Goal: Check status: Check status

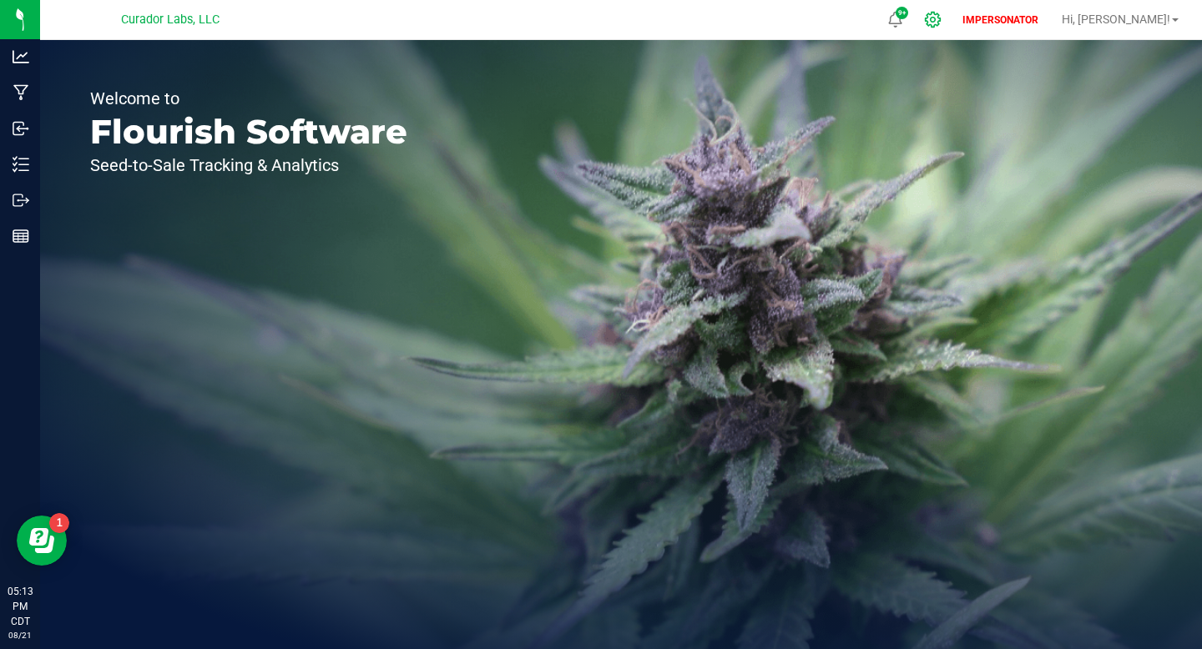
click at [942, 21] on icon at bounding box center [933, 20] width 18 height 18
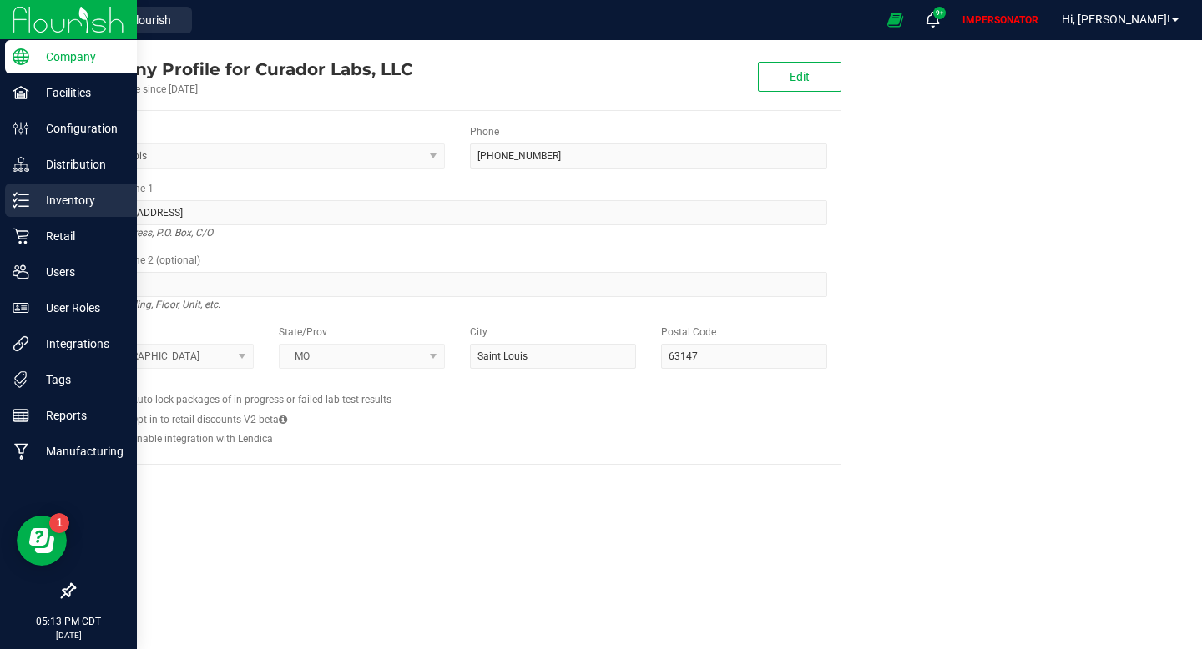
click at [73, 193] on p "Inventory" at bounding box center [79, 200] width 100 height 20
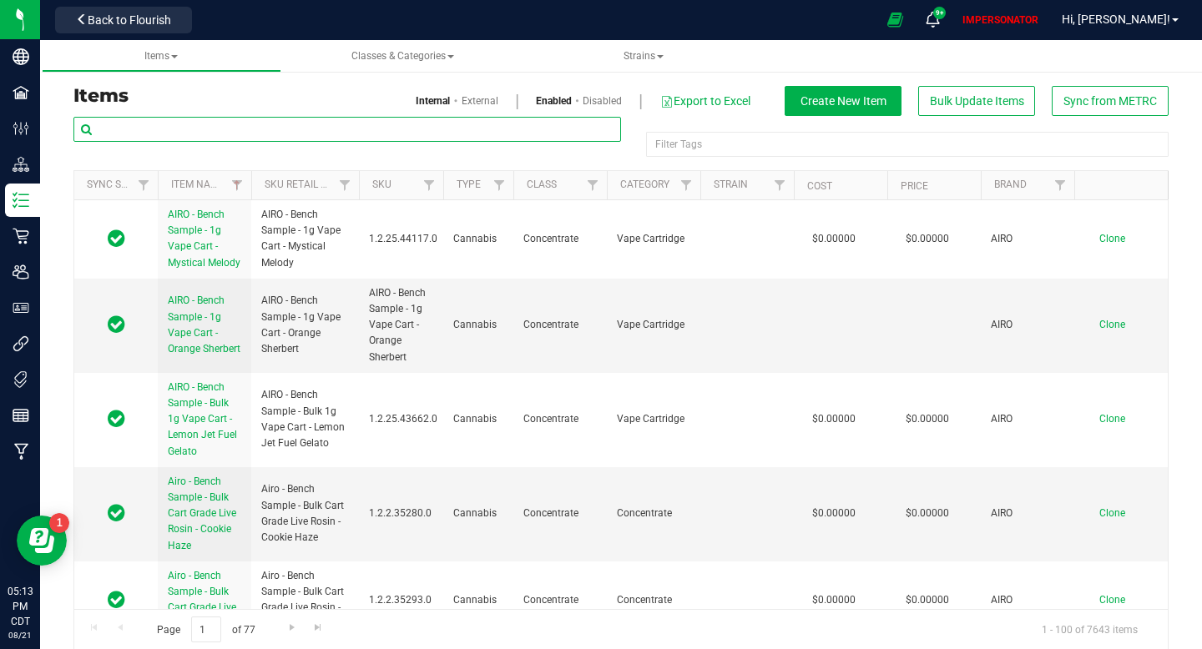
click at [371, 132] on input "text" at bounding box center [347, 129] width 548 height 25
paste input "M00002365560"
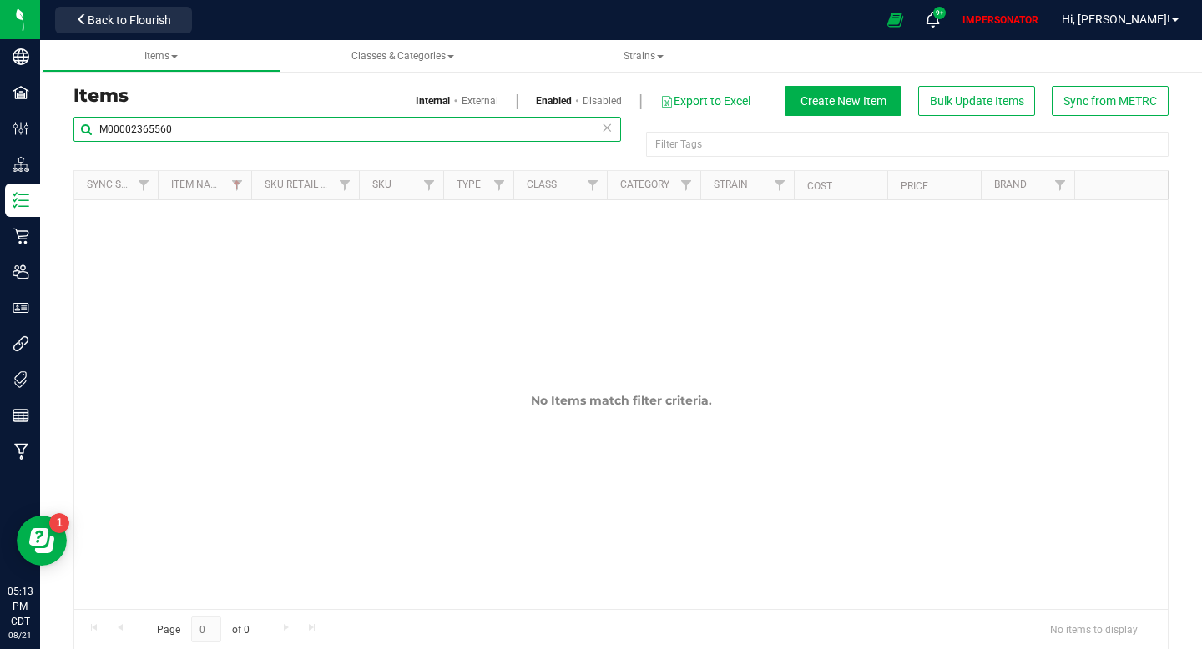
type input "M00002365560"
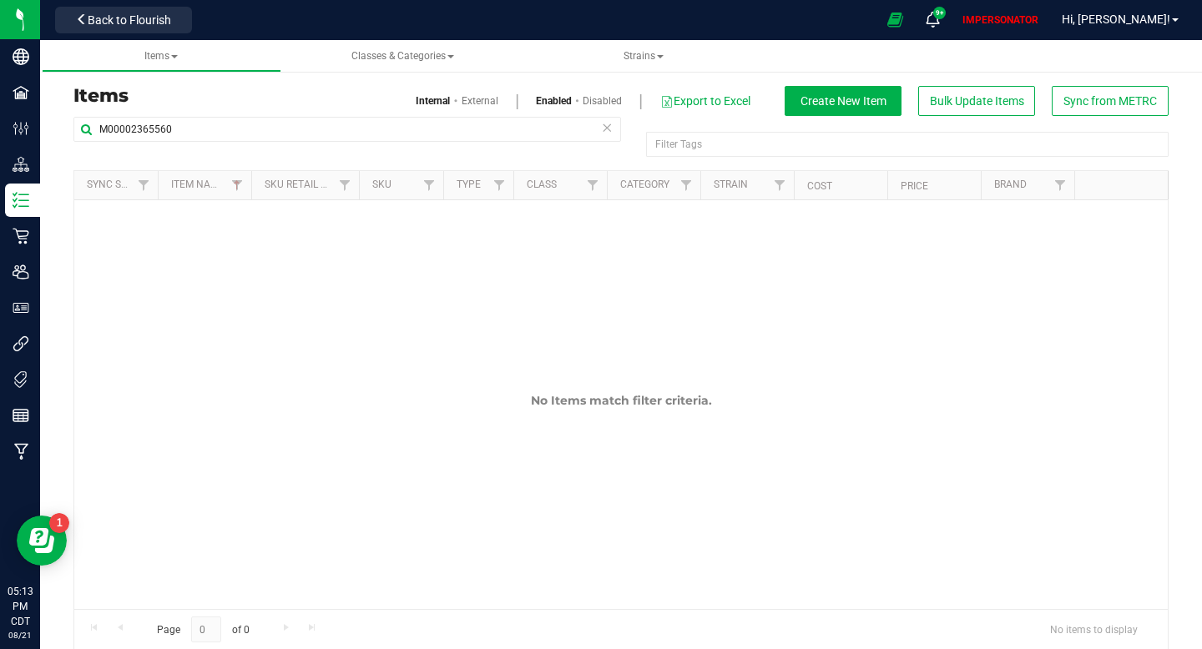
click at [479, 95] on link "External" at bounding box center [480, 100] width 37 height 15
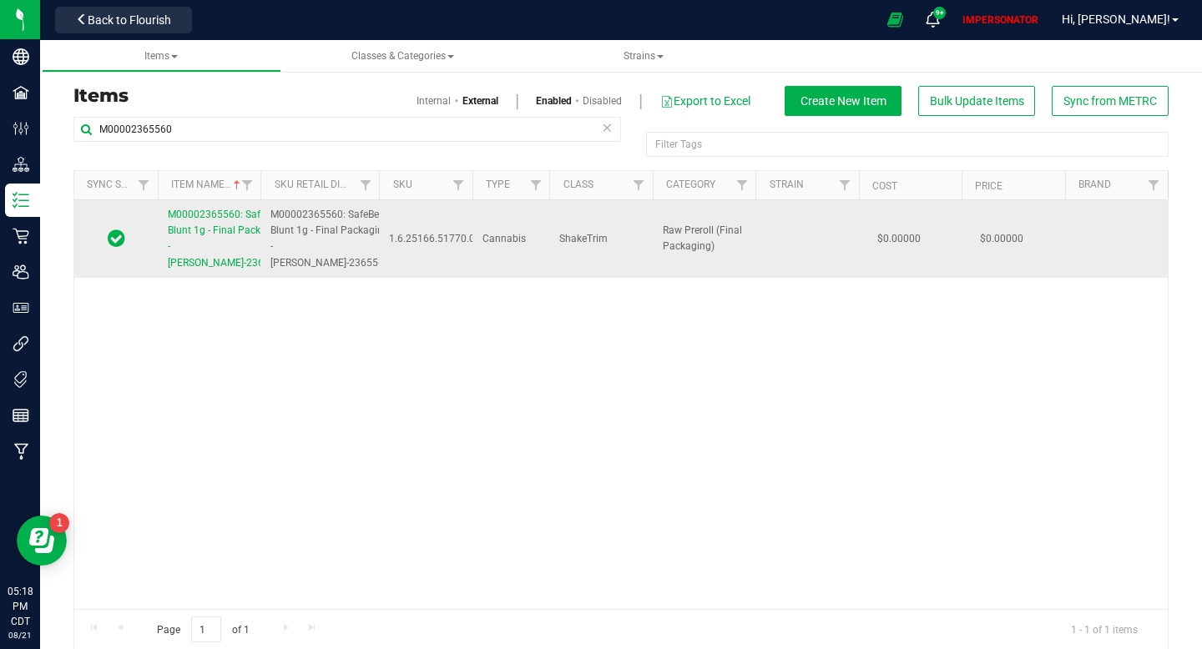
click at [225, 244] on span "M00002365560: SafeBet - Blunt 1g - Final Packaging - [PERSON_NAME]-2365560" at bounding box center [227, 239] width 119 height 60
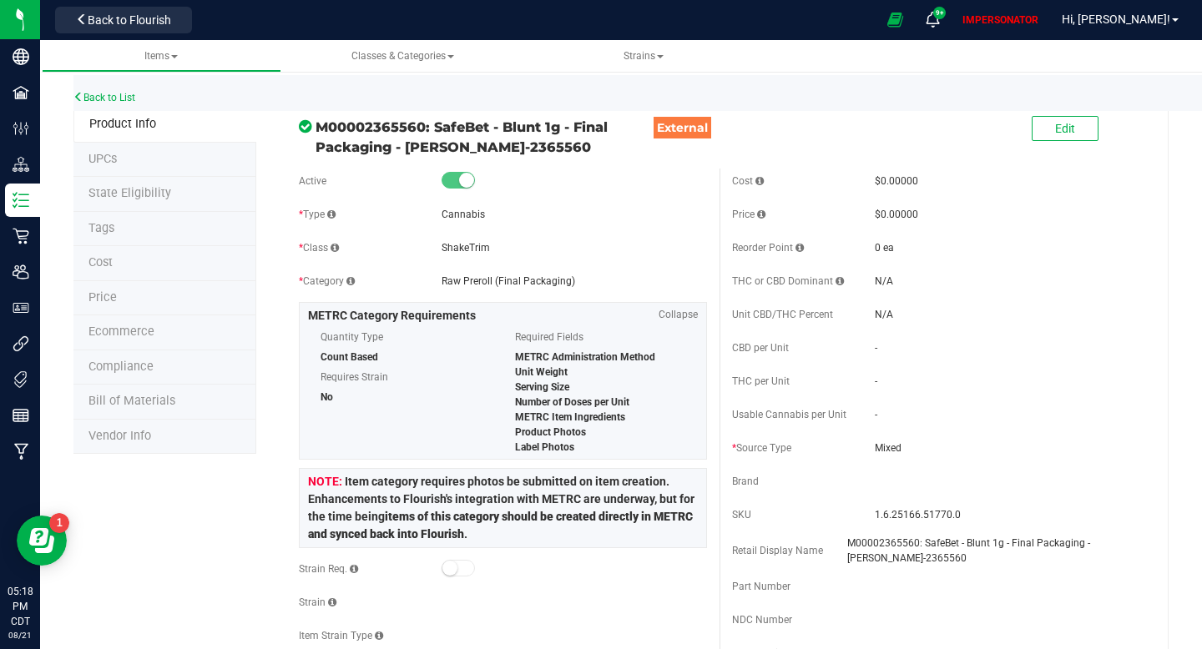
drag, startPoint x: 315, startPoint y: 127, endPoint x: 521, endPoint y: 151, distance: 207.6
click at [521, 151] on div "M00002365560: SafeBet - Blunt 1g - Final Packaging - [PERSON_NAME]-2365560 Exte…" at bounding box center [502, 133] width 433 height 48
copy div "M00002365560: SafeBet - Blunt 1g - Final Packaging - [PERSON_NAME]-2365560"
click at [475, 151] on span "M00002365560: SafeBet - Blunt 1g - Final Packaging - [PERSON_NAME]-2365560" at bounding box center [486, 137] width 341 height 40
drag, startPoint x: 407, startPoint y: 148, endPoint x: 445, endPoint y: 143, distance: 38.7
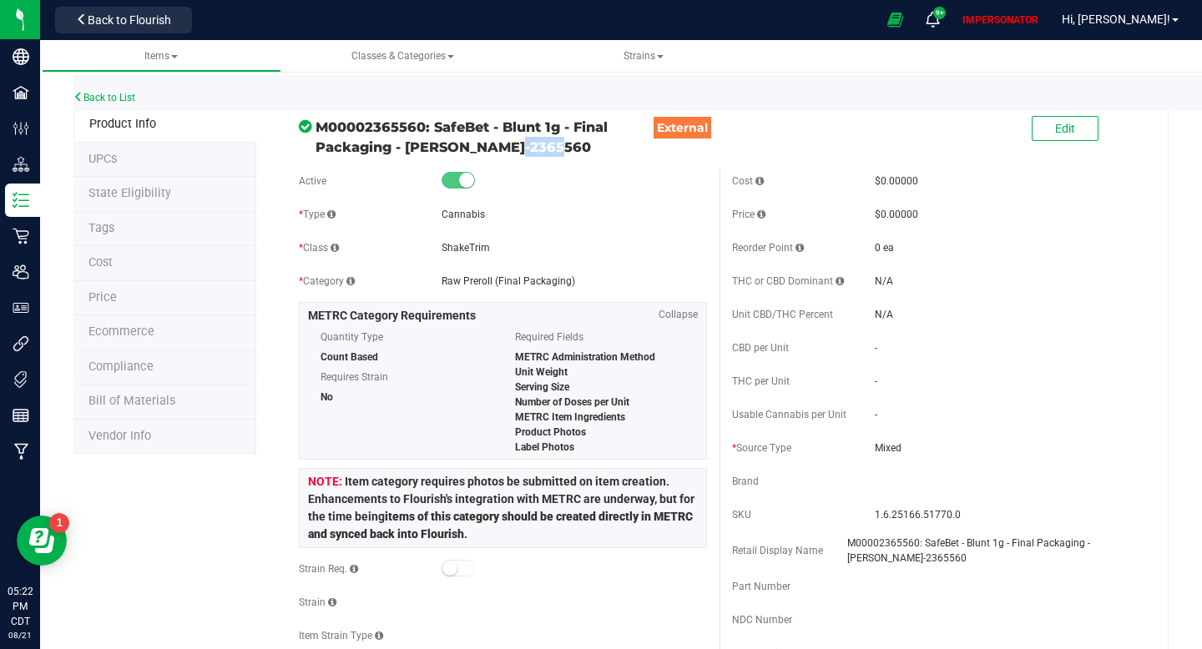
click at [445, 143] on span "M00002365560: SafeBet - Blunt 1g - Final Packaging - [PERSON_NAME]-2365560" at bounding box center [486, 137] width 341 height 40
click at [445, 142] on span "M00002365560: SafeBet - Blunt 1g - Final Packaging - [PERSON_NAME]-2365560" at bounding box center [486, 137] width 341 height 40
click at [184, 192] on li "State Eligibility" at bounding box center [164, 194] width 183 height 35
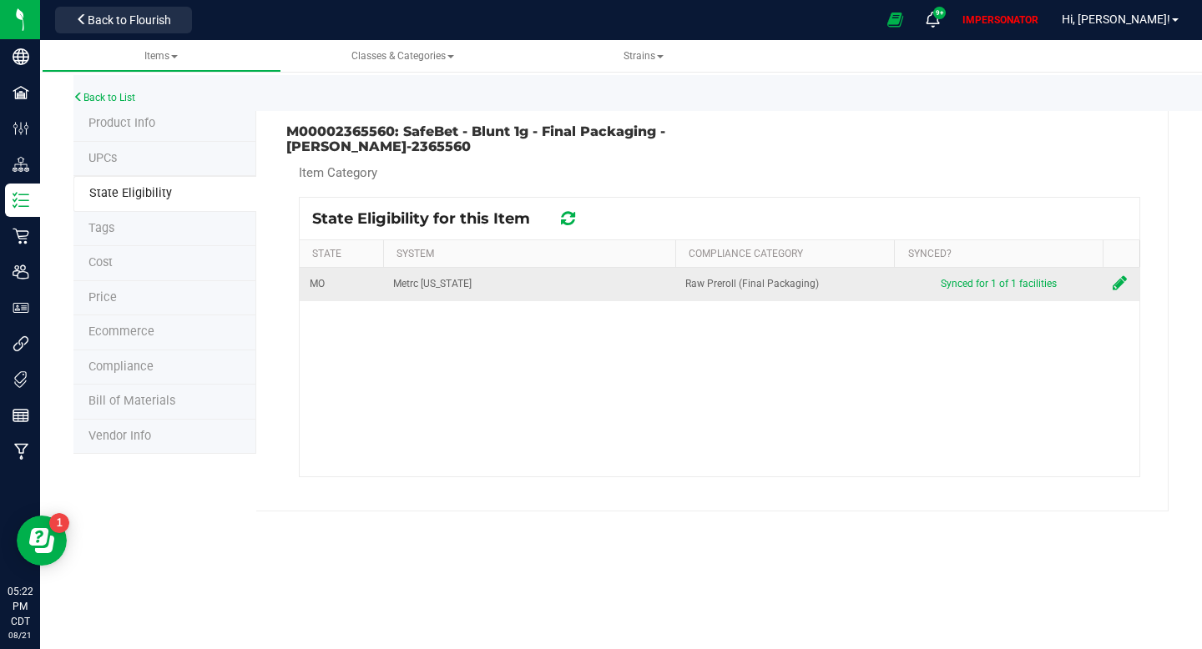
click at [1121, 287] on icon at bounding box center [1120, 283] width 14 height 17
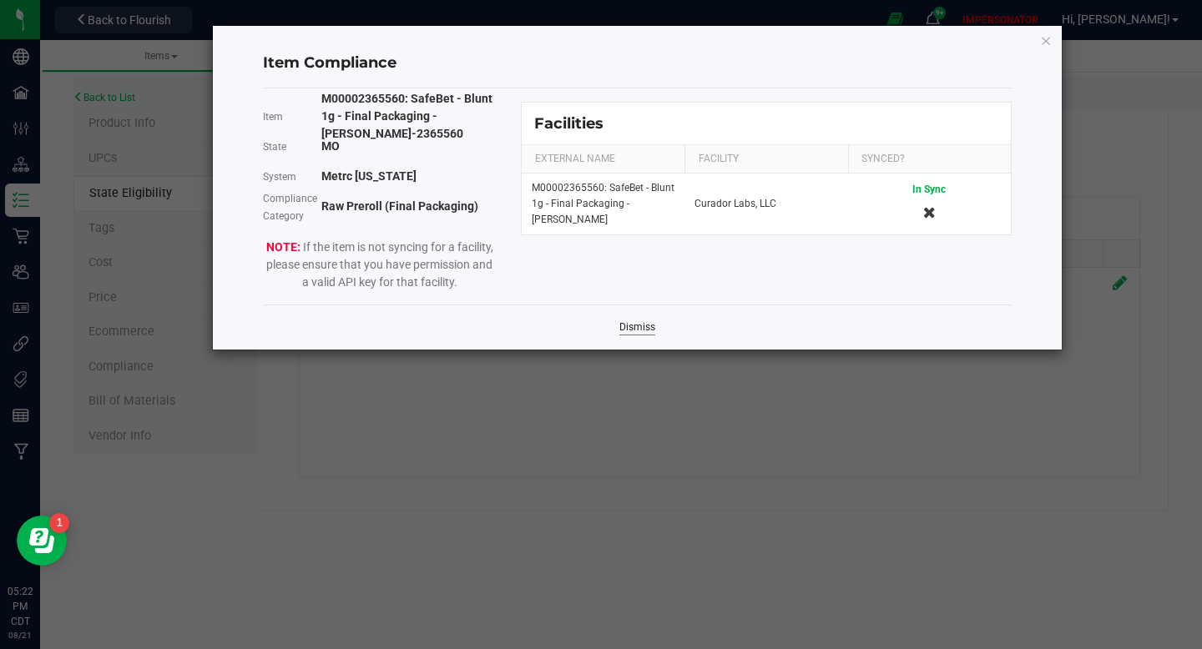
click at [648, 329] on link "Dismiss" at bounding box center [637, 328] width 36 height 14
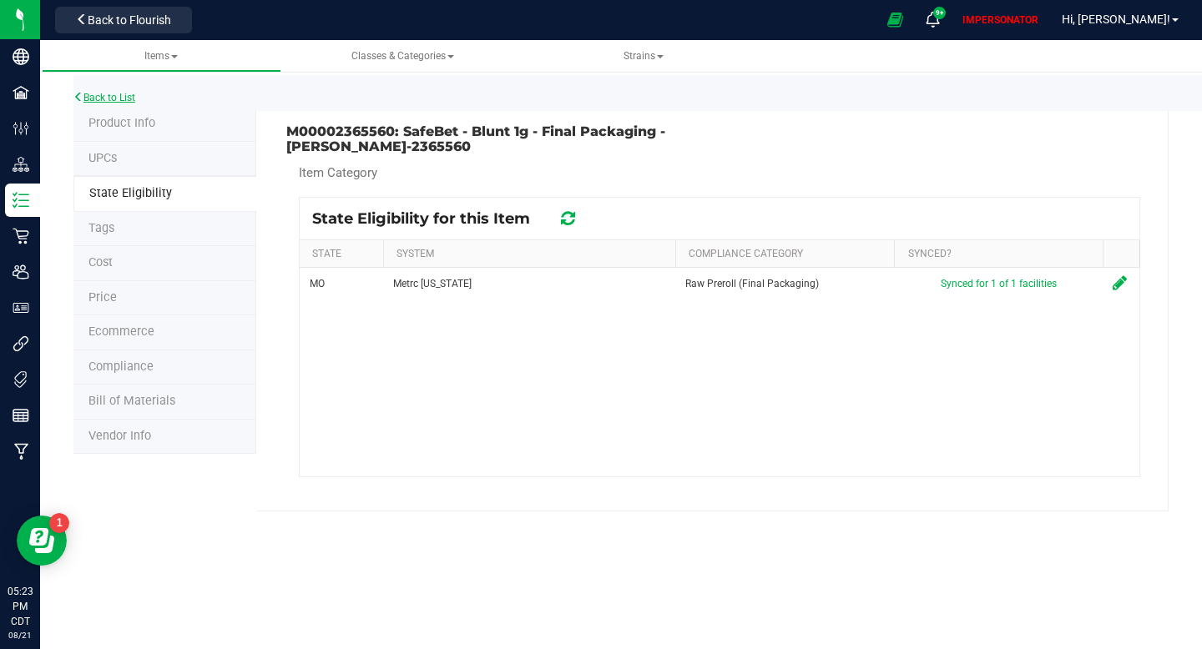
click at [117, 98] on link "Back to List" at bounding box center [104, 98] width 62 height 12
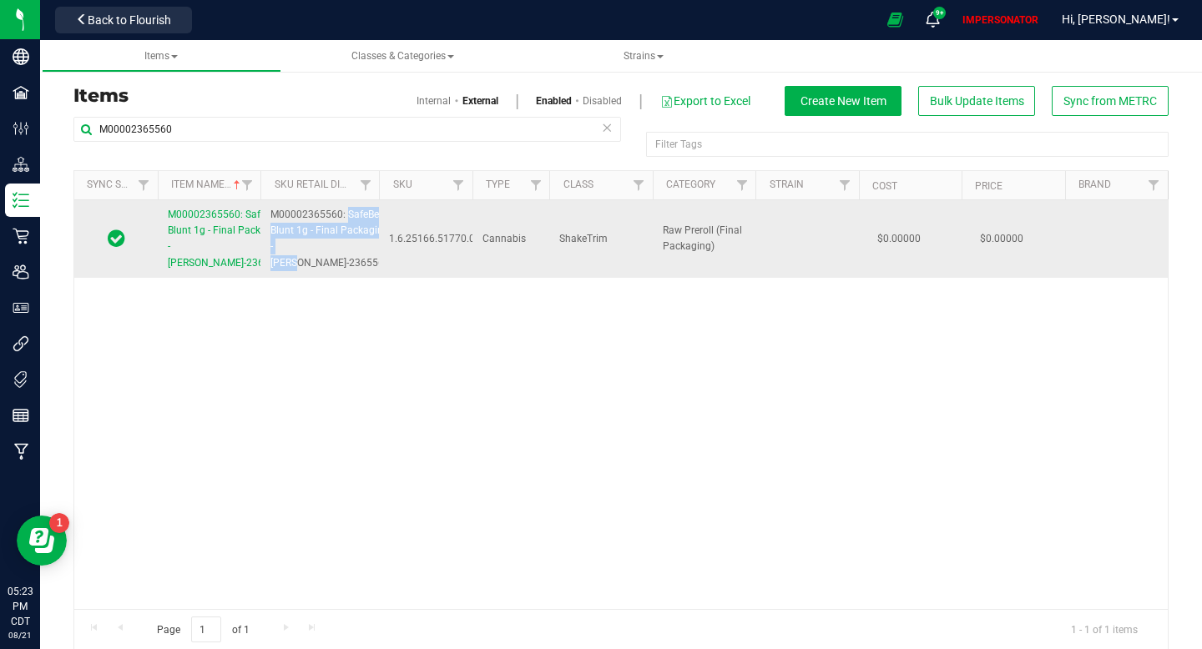
drag, startPoint x: 273, startPoint y: 230, endPoint x: 293, endPoint y: 260, distance: 36.8
click at [294, 260] on span "M00002365560: SafeBet - Blunt 1g - Final Packaging - [PERSON_NAME]-2365560" at bounding box center [329, 239] width 119 height 64
copy span "SafeBet - Blunt 1g - Final Packaging - [PERSON_NAME]"
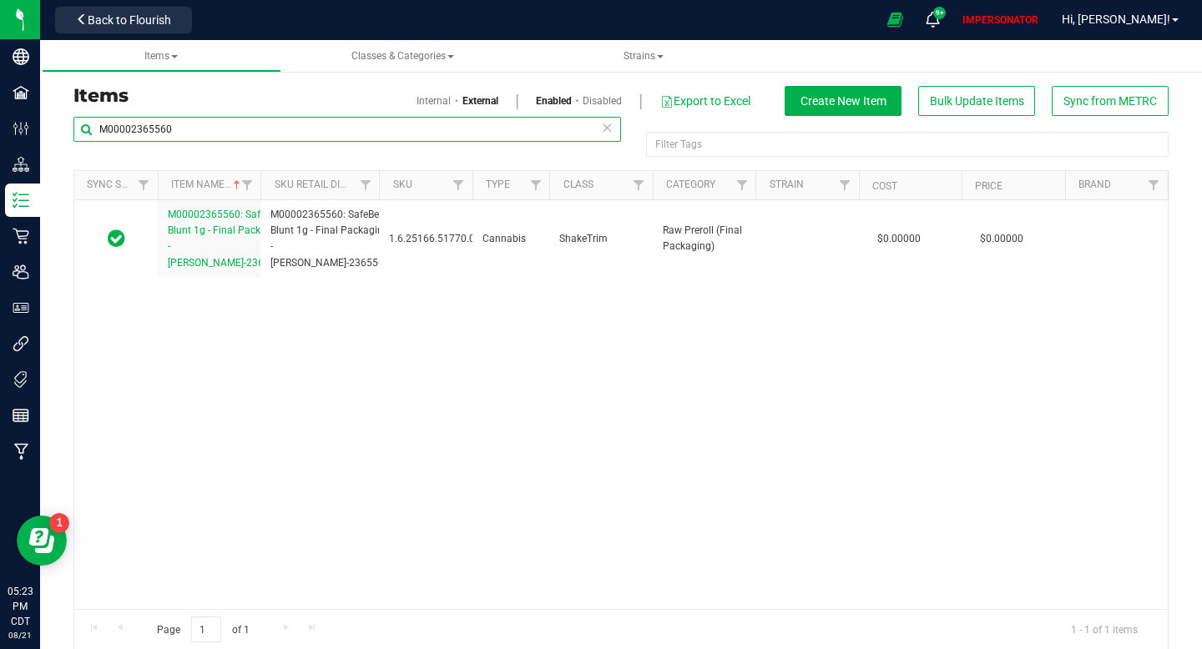
click at [209, 126] on input "M00002365560" at bounding box center [347, 129] width 548 height 25
paste input "SafeBet - Blunt 1g - Final Packaging - [PERSON_NAME]"
type input "SafeBet - Blunt 1g - Final Packaging - [PERSON_NAME]"
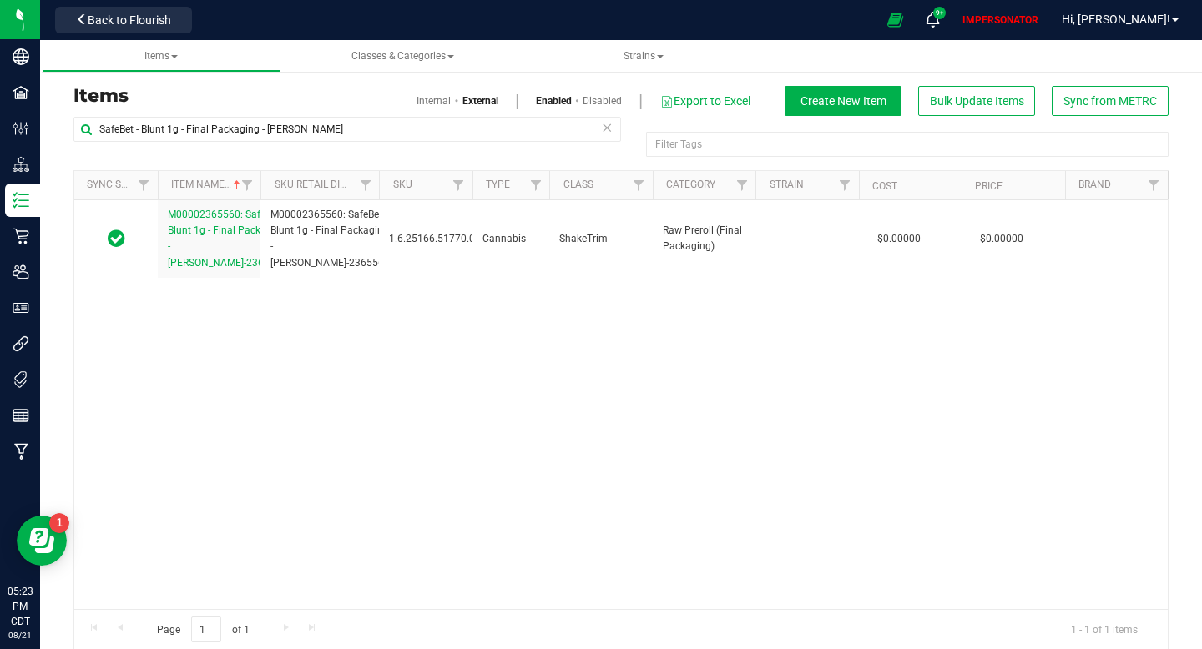
click at [427, 100] on link "Internal" at bounding box center [434, 100] width 34 height 15
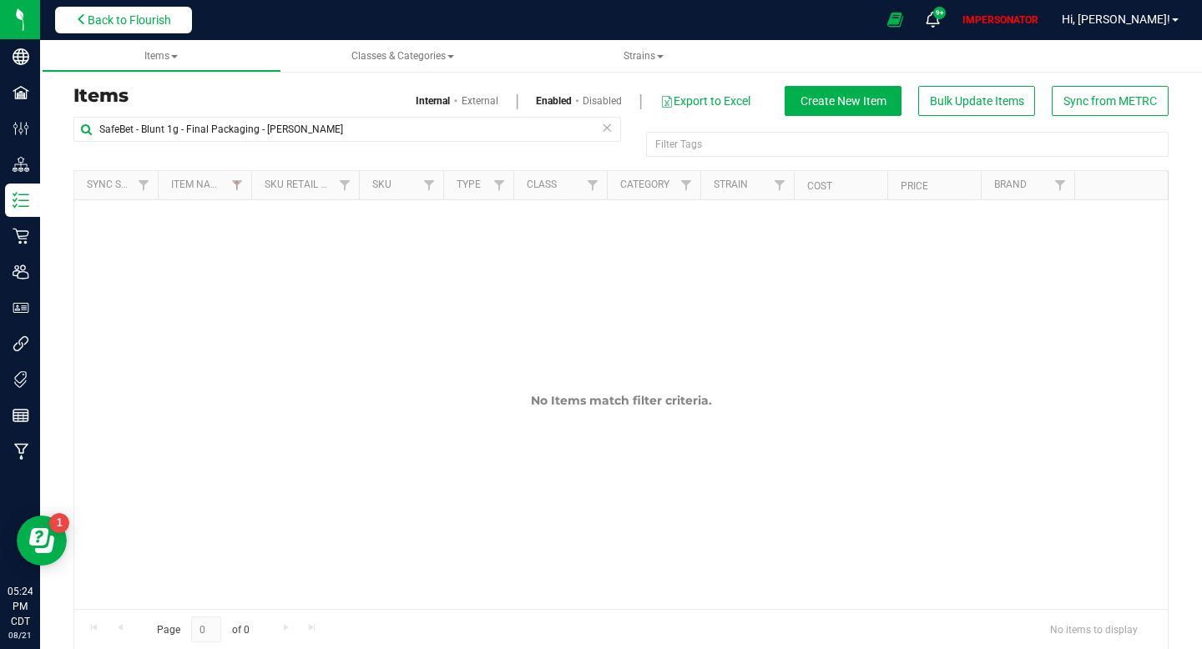
click at [131, 25] on span "Back to Flourish" at bounding box center [129, 19] width 83 height 13
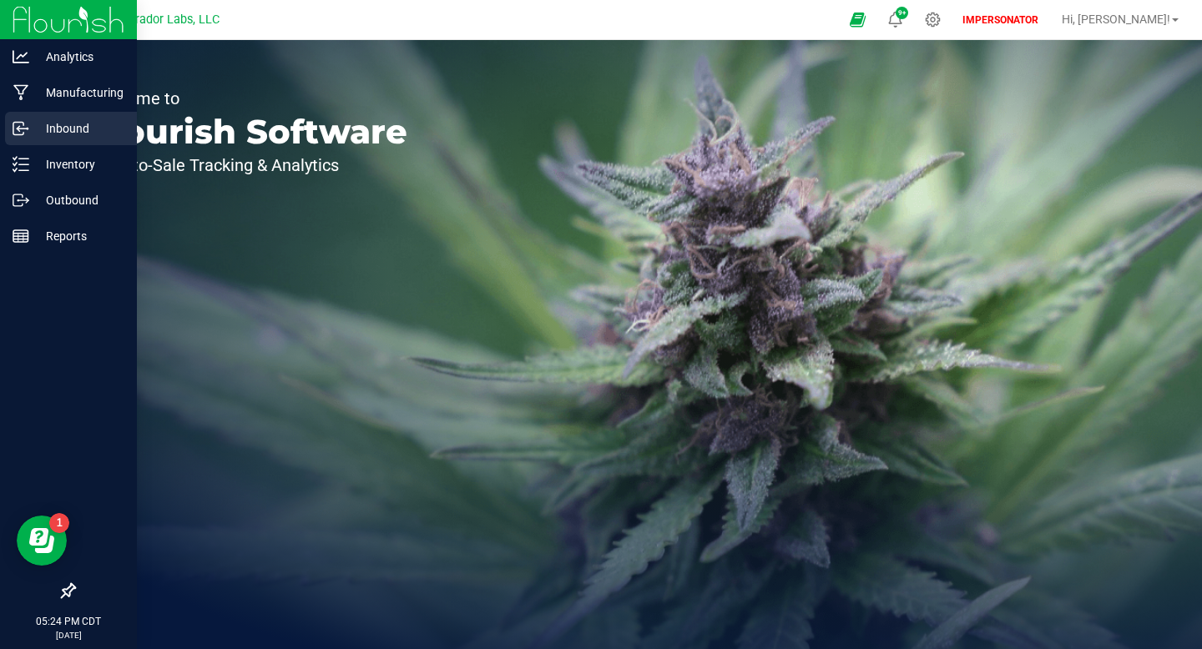
click at [39, 129] on p "Inbound" at bounding box center [79, 129] width 100 height 20
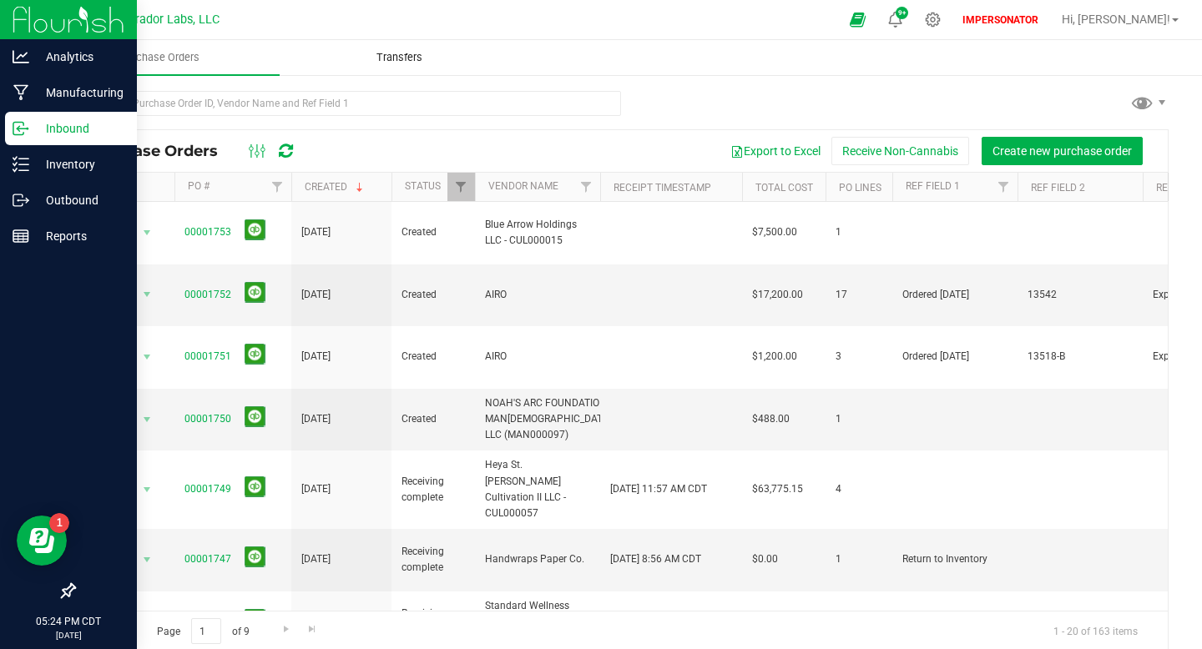
click at [397, 58] on span "Transfers" at bounding box center [399, 57] width 91 height 15
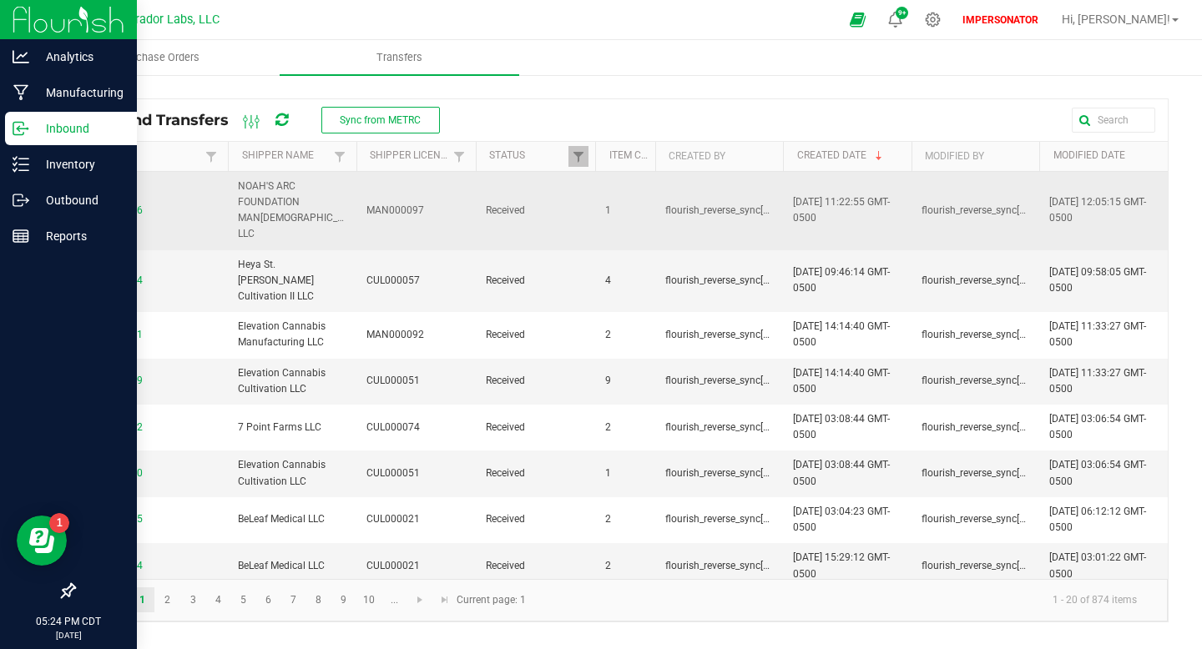
click at [127, 203] on span "0001779916" at bounding box center [151, 211] width 134 height 16
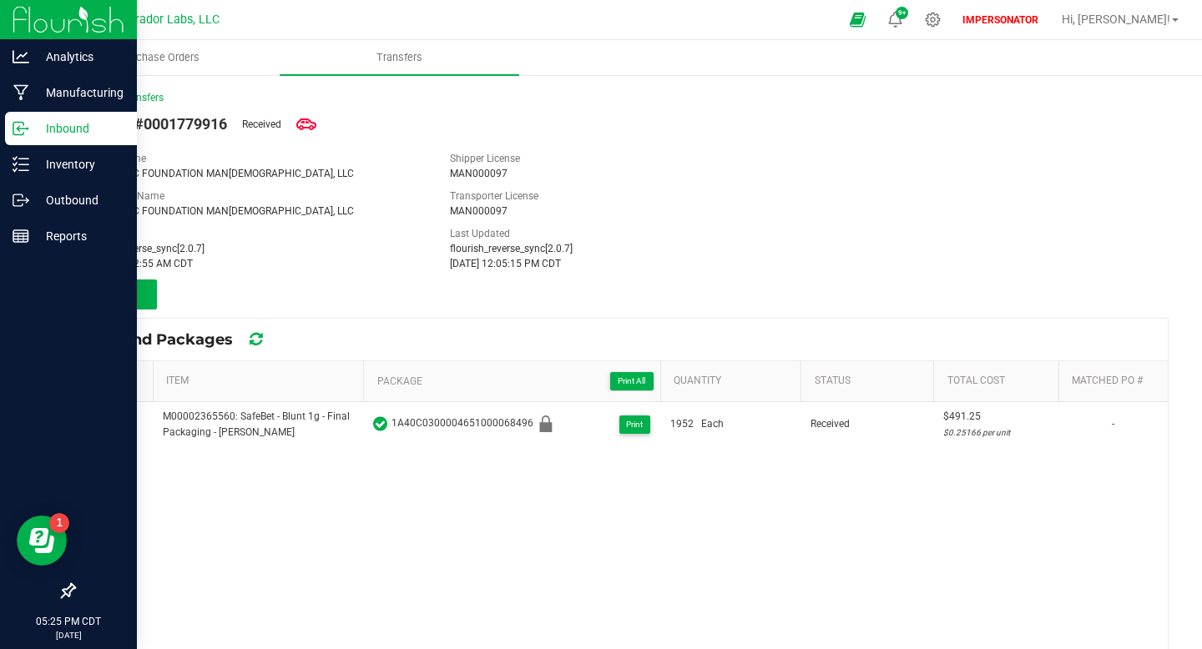
click at [162, 123] on span "Transfer #0001779916" at bounding box center [150, 124] width 154 height 23
copy span "0001779916"
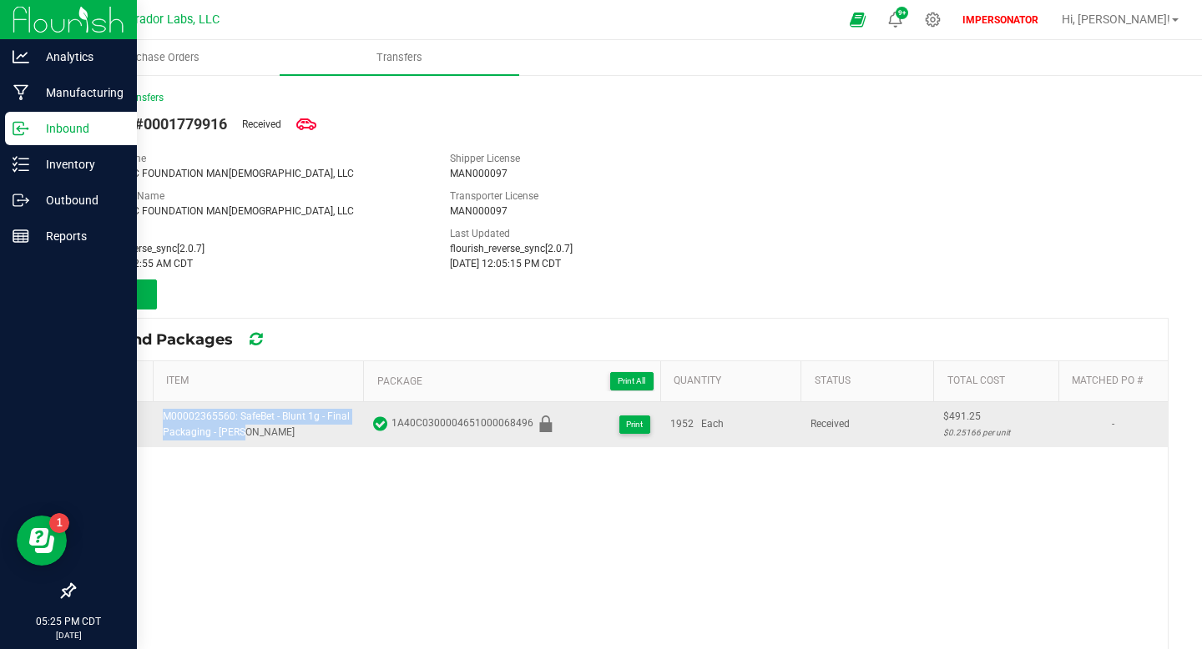
drag, startPoint x: 164, startPoint y: 415, endPoint x: 245, endPoint y: 436, distance: 82.8
click at [245, 436] on div "M00002365560: SafeBet - Blunt 1g - Final Packaging - [PERSON_NAME]" at bounding box center [258, 425] width 191 height 32
copy div "M00002365560: SafeBet - Blunt 1g - Final Packaging - [PERSON_NAME]"
click at [462, 418] on span "1A40C0300004651000068496" at bounding box center [474, 424] width 167 height 17
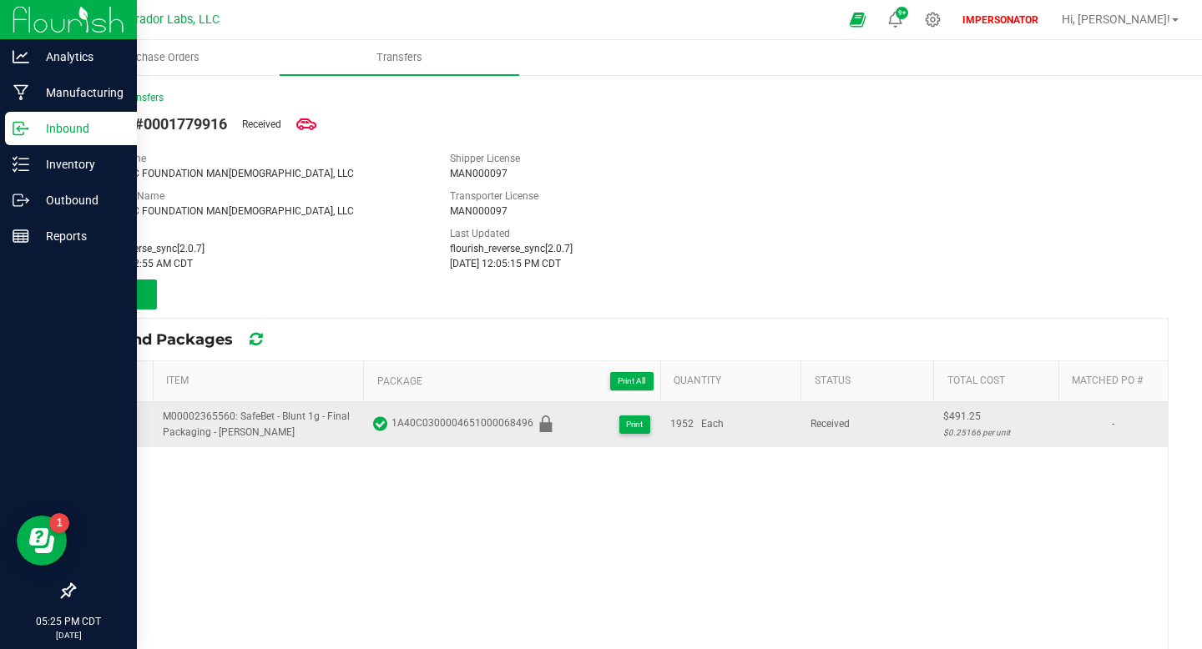
copy span "1A40C0300004651000068496"
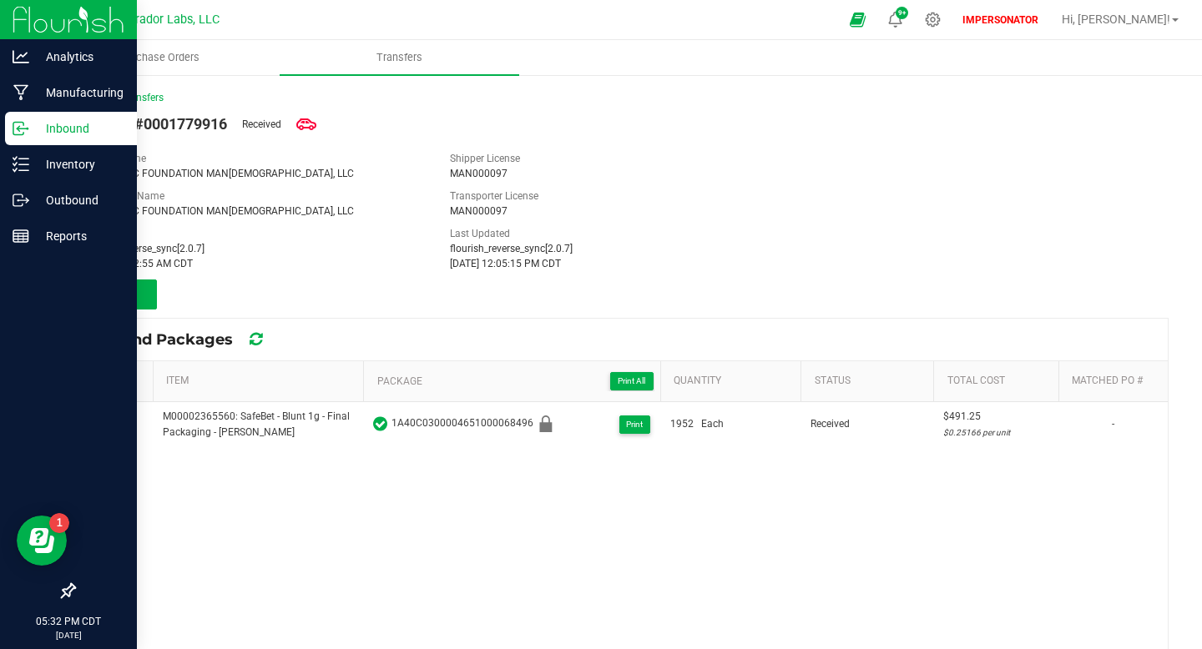
click at [200, 118] on span "Transfer #0001779916" at bounding box center [150, 124] width 154 height 23
copy span "0001779916"
click at [163, 57] on span "Purchase Orders" at bounding box center [160, 57] width 124 height 15
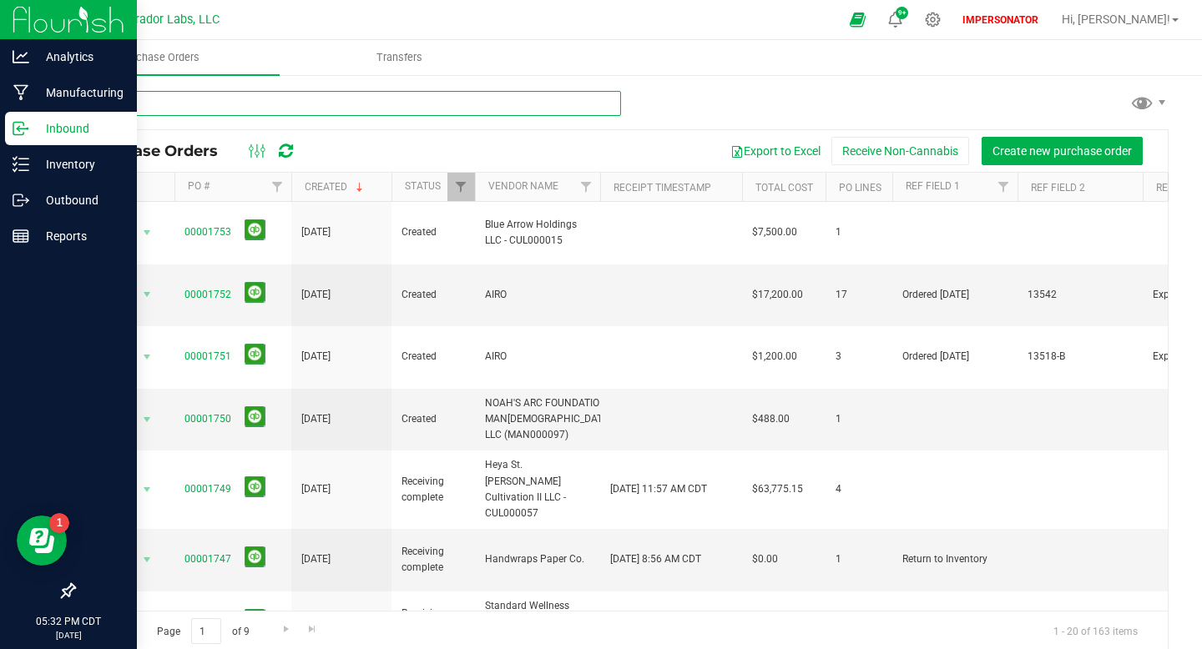
click at [402, 100] on input "text" at bounding box center [347, 103] width 548 height 25
paste input "0001779916"
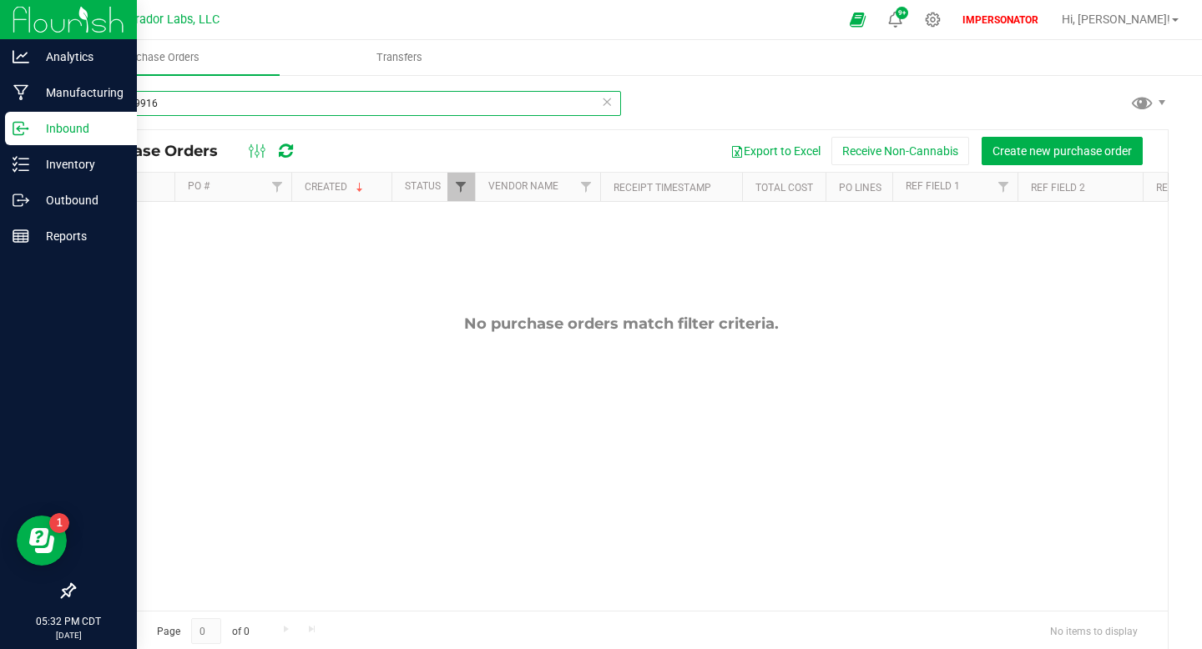
type input "0001779916"
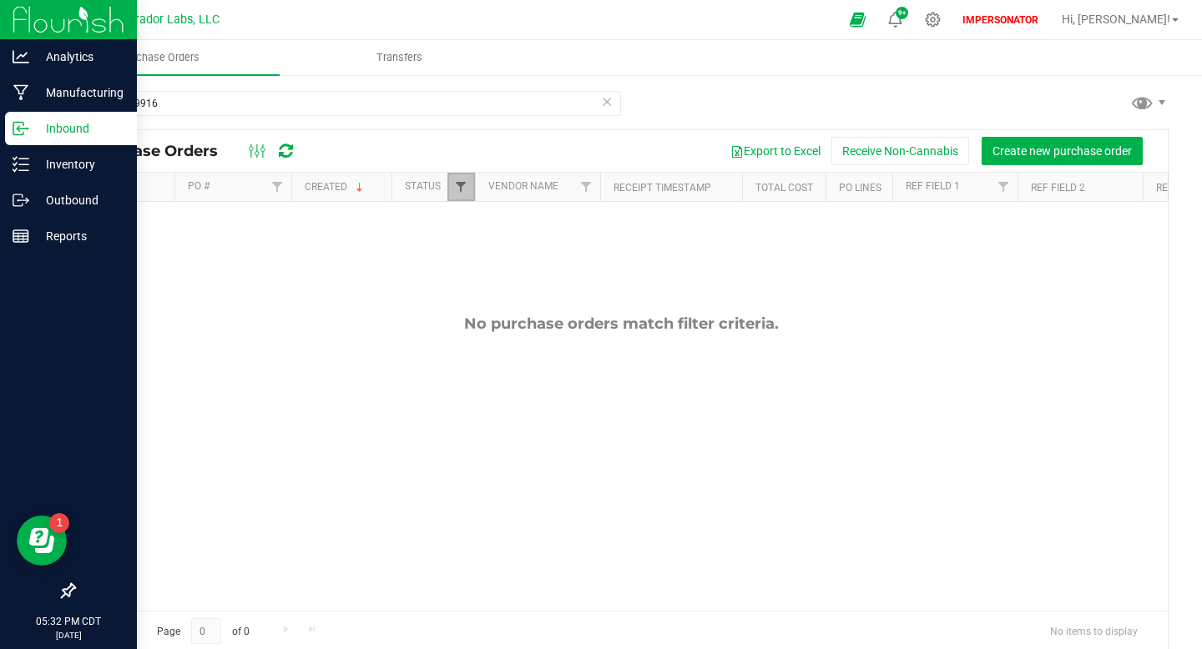
click at [457, 184] on span "Filter" at bounding box center [460, 186] width 13 height 13
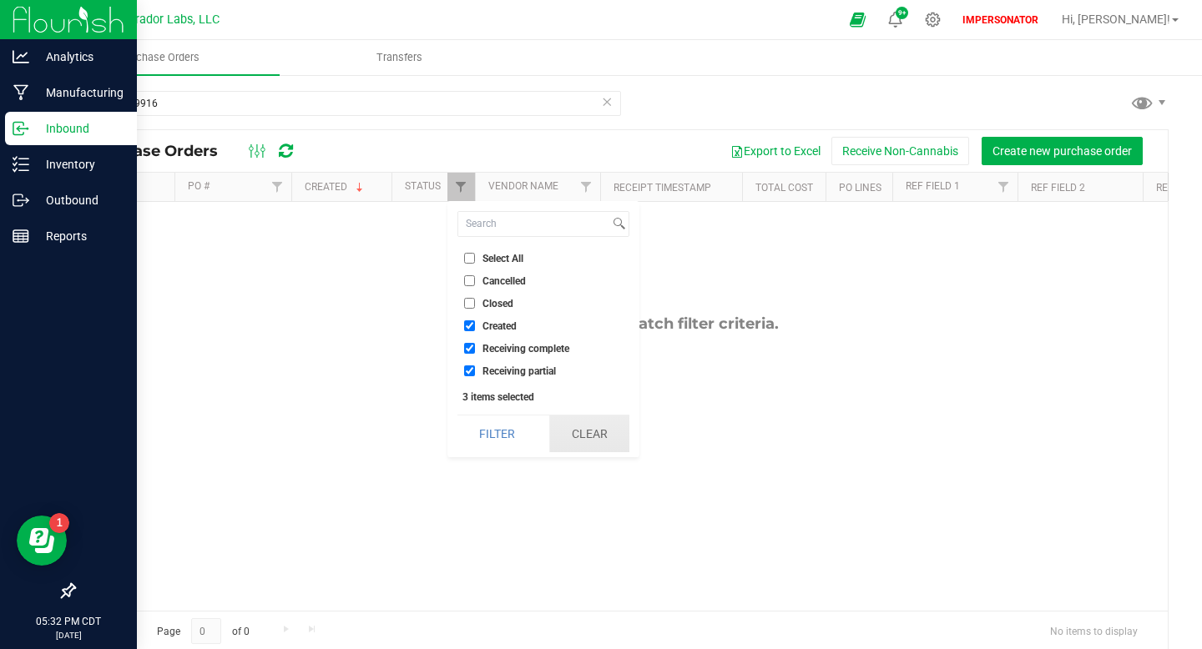
click at [569, 440] on button "Clear" at bounding box center [589, 434] width 80 height 37
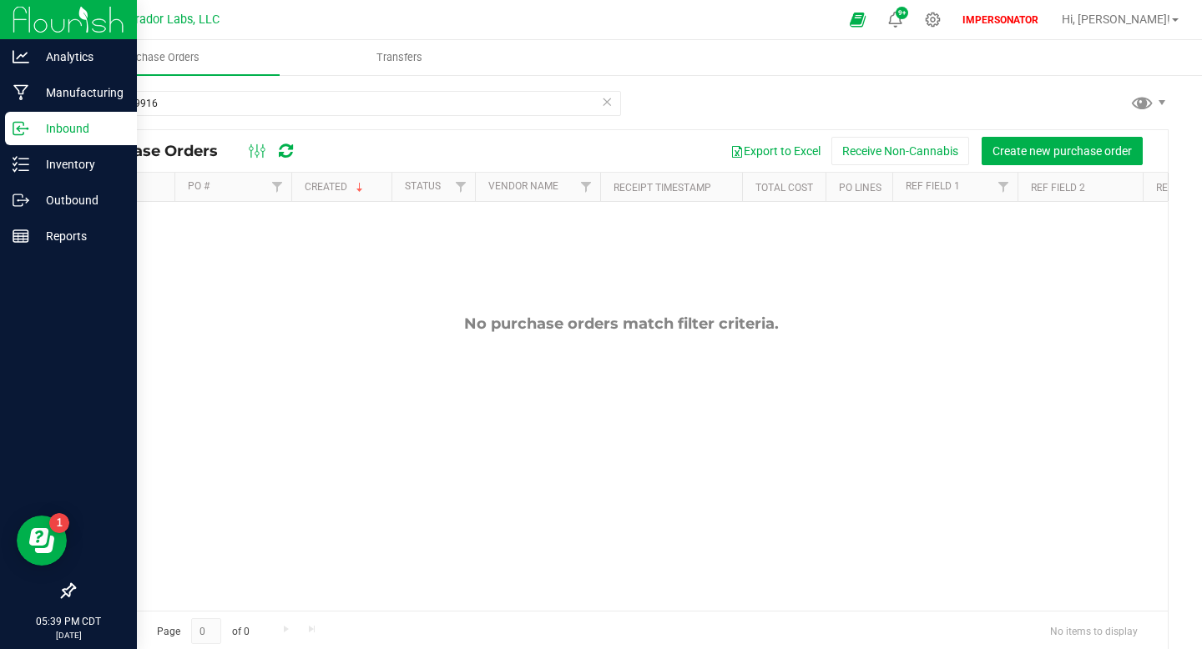
click at [605, 106] on icon at bounding box center [607, 101] width 12 height 20
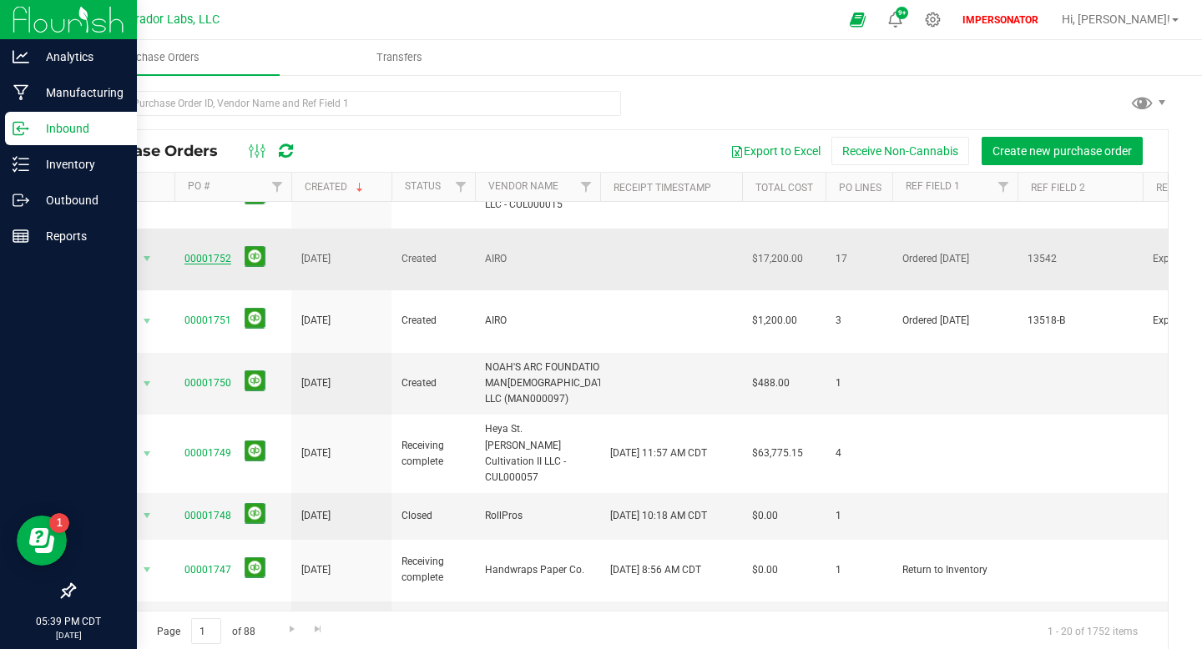
scroll to position [45, 0]
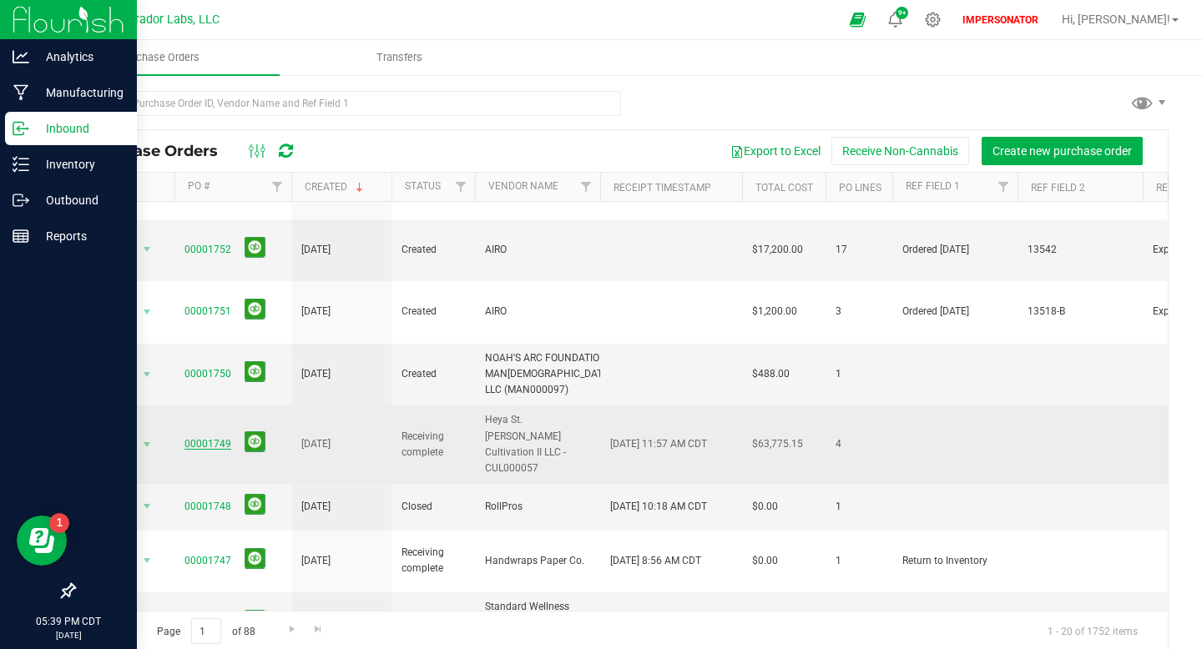
click at [210, 438] on link "00001749" at bounding box center [207, 444] width 47 height 12
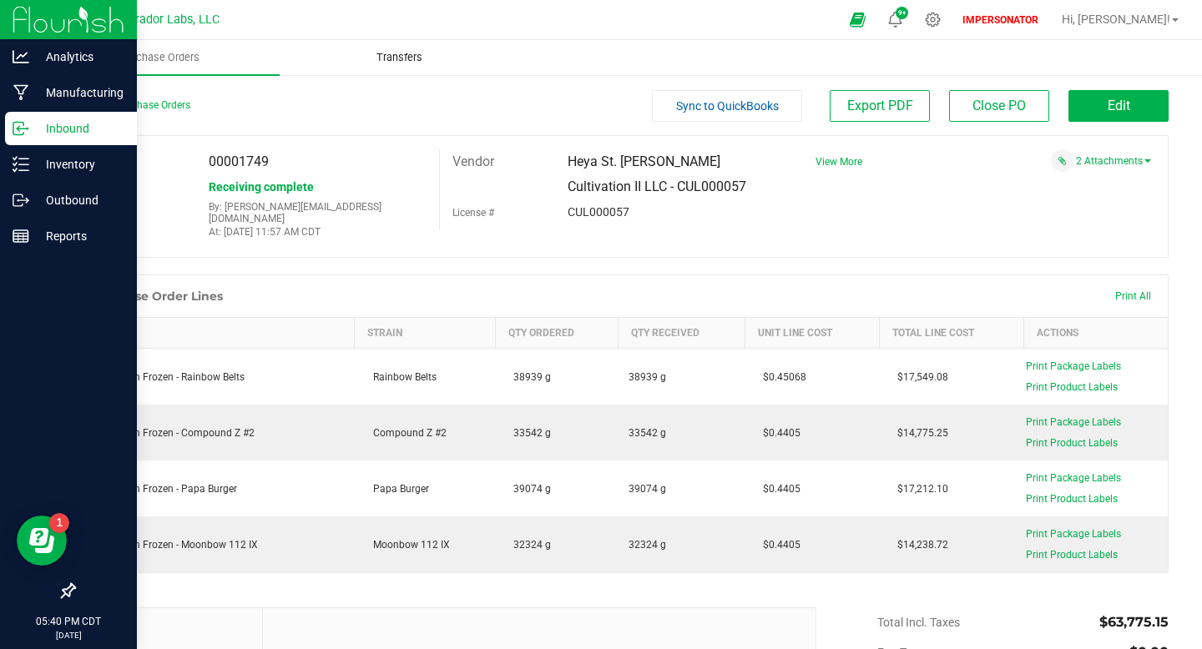
click at [417, 64] on span "Transfers" at bounding box center [399, 57] width 91 height 15
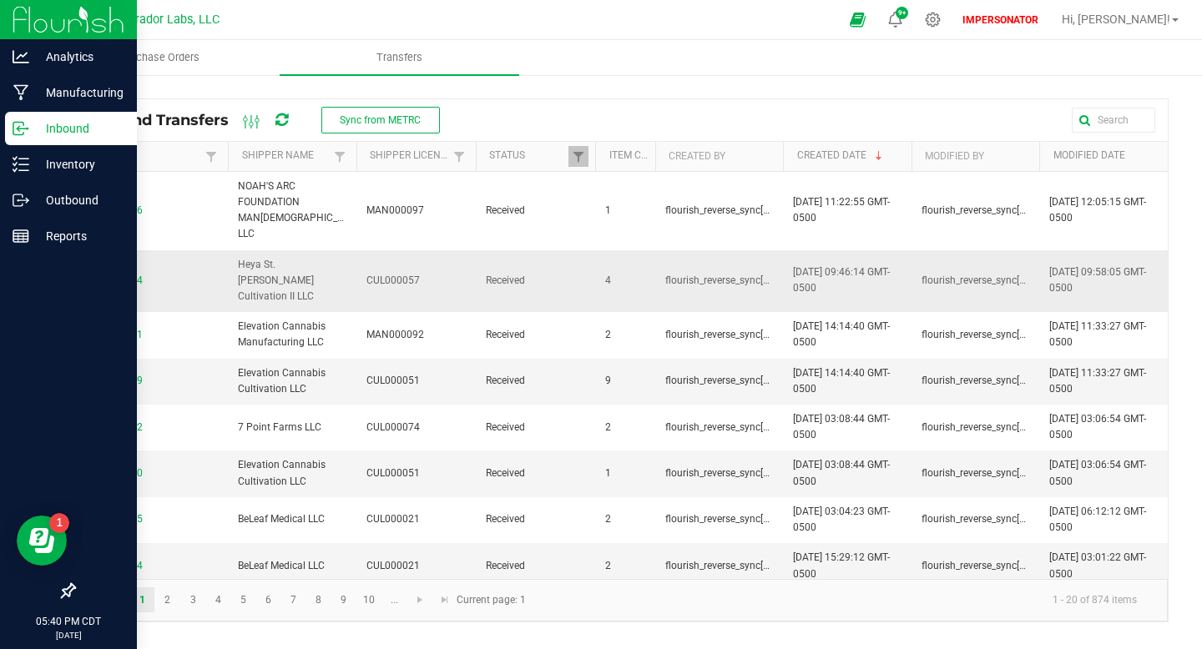
click at [101, 273] on span "0001779314" at bounding box center [151, 281] width 134 height 16
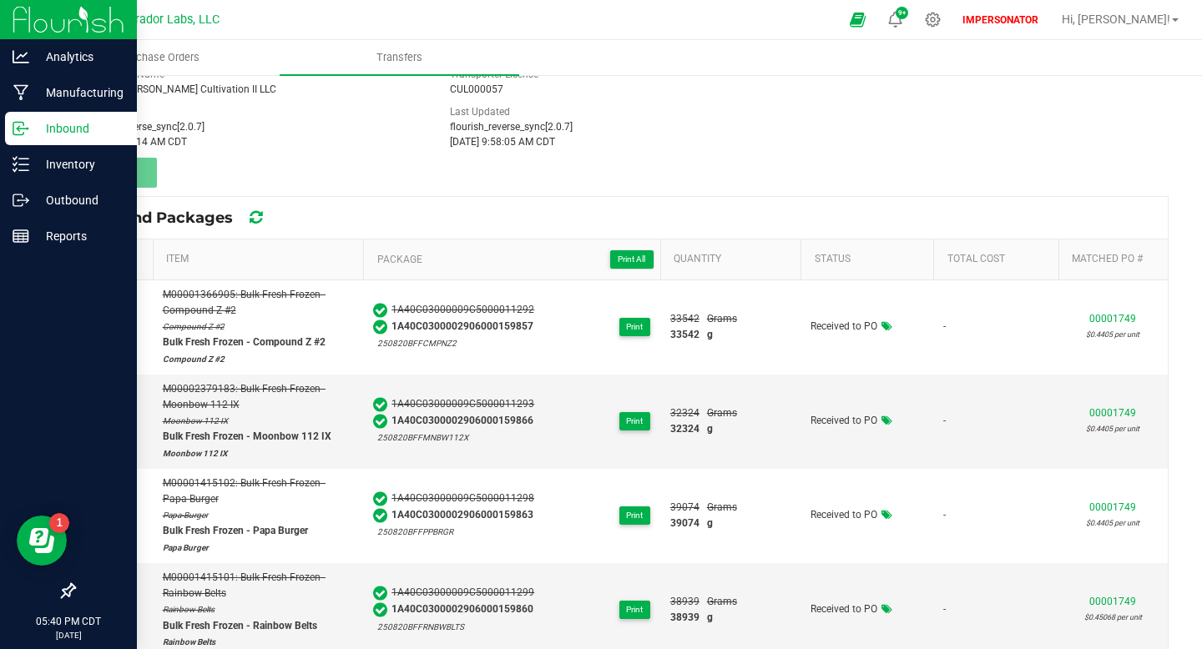
scroll to position [124, 0]
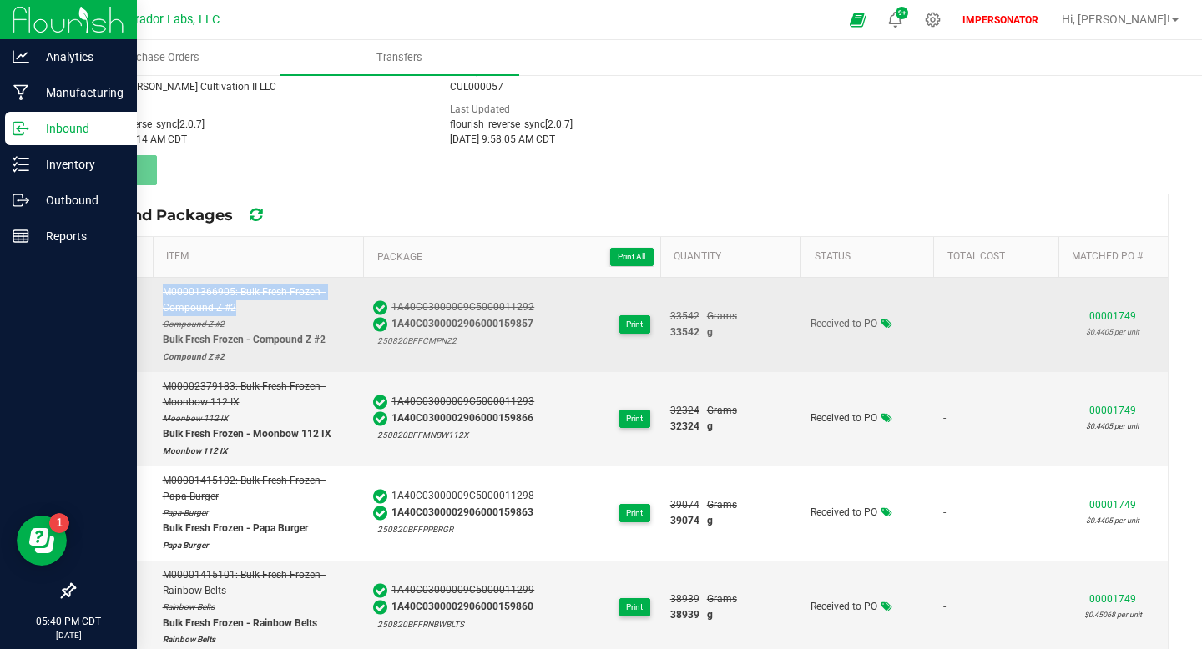
drag, startPoint x: 164, startPoint y: 292, endPoint x: 237, endPoint y: 306, distance: 74.7
click at [238, 306] on div "M00001366905: Bulk Fresh Frozen - Compound Z #2" at bounding box center [258, 301] width 191 height 32
copy div "M00001366905: Bulk Fresh Frozen - Compound Z #2"
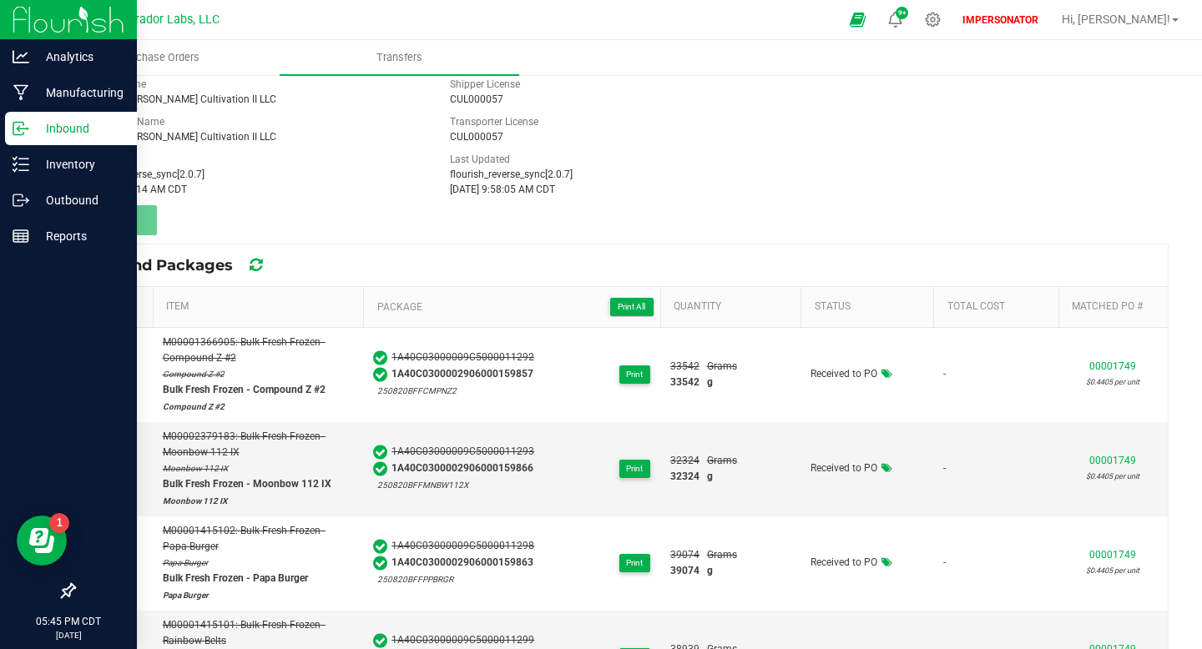
scroll to position [0, 0]
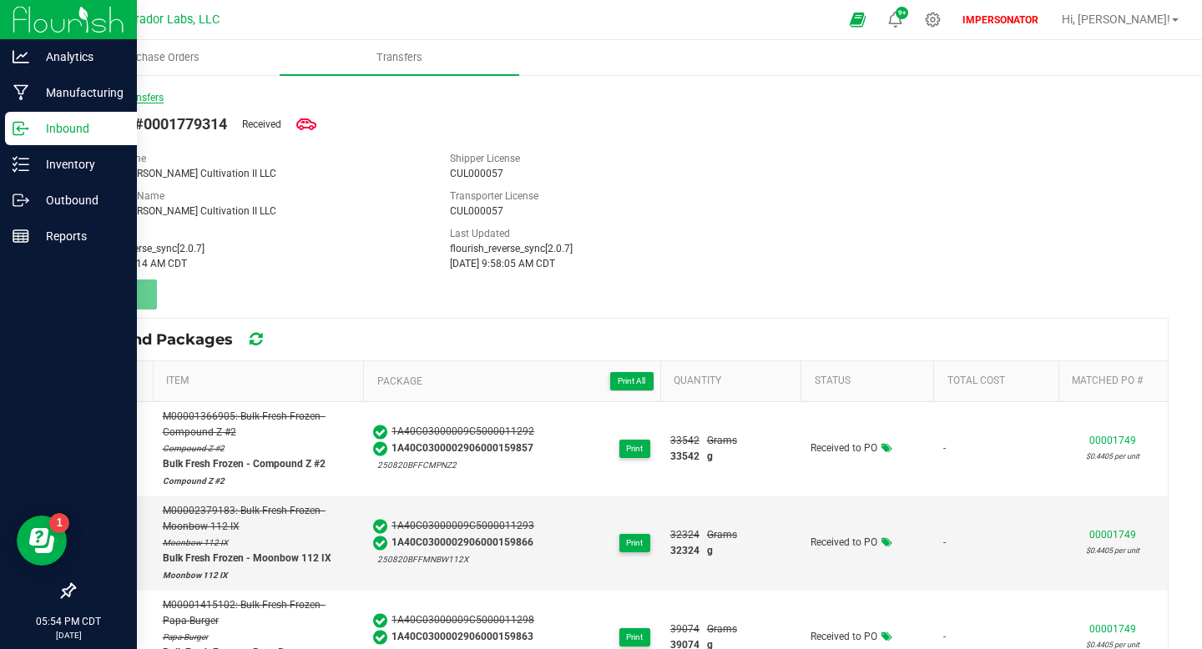
click at [93, 102] on link "< Inbound Transfers" at bounding box center [118, 98] width 90 height 12
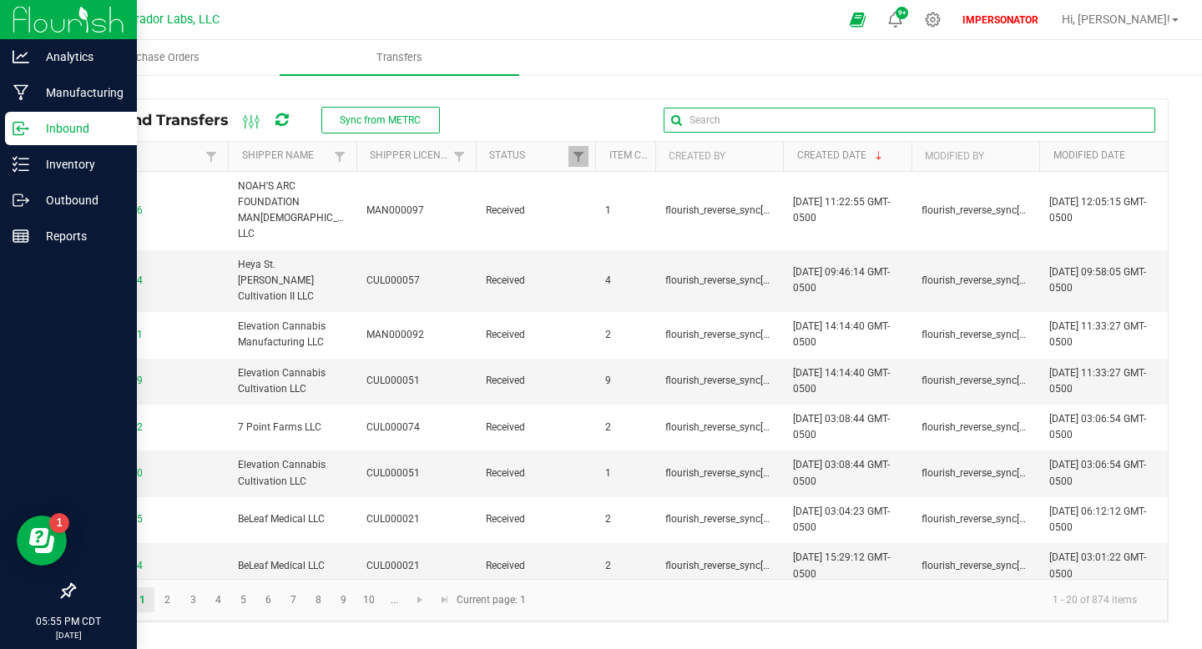
click at [1125, 124] on input "text" at bounding box center [910, 120] width 492 height 25
paste input "0001779916"
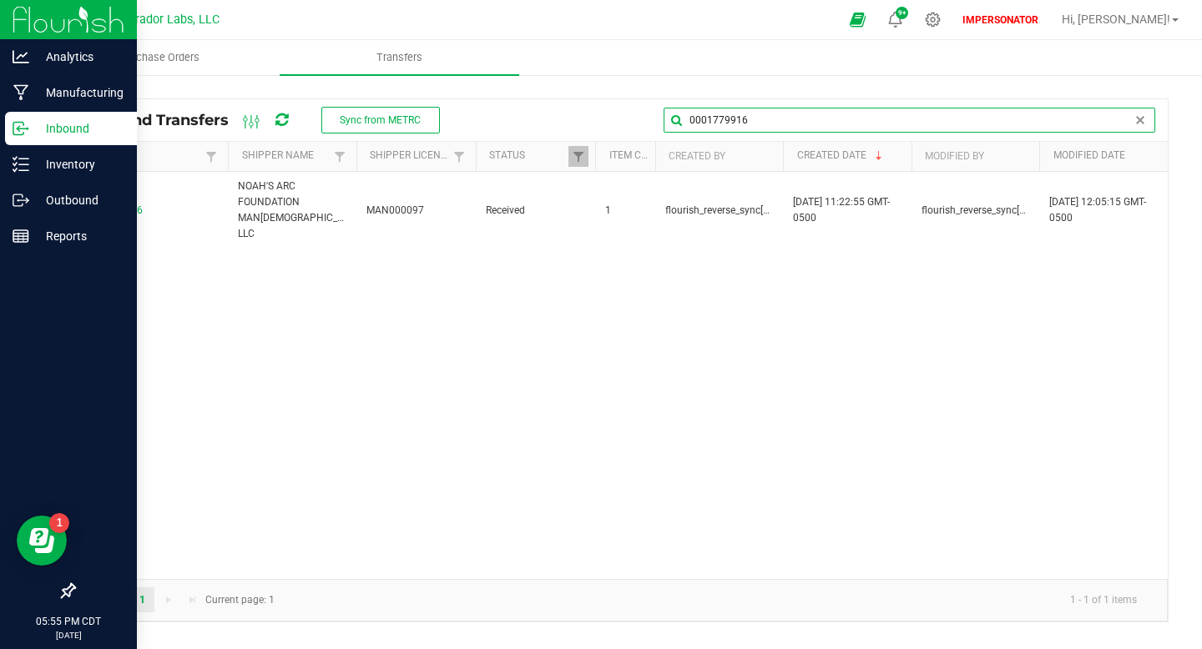
type input "0001779916"
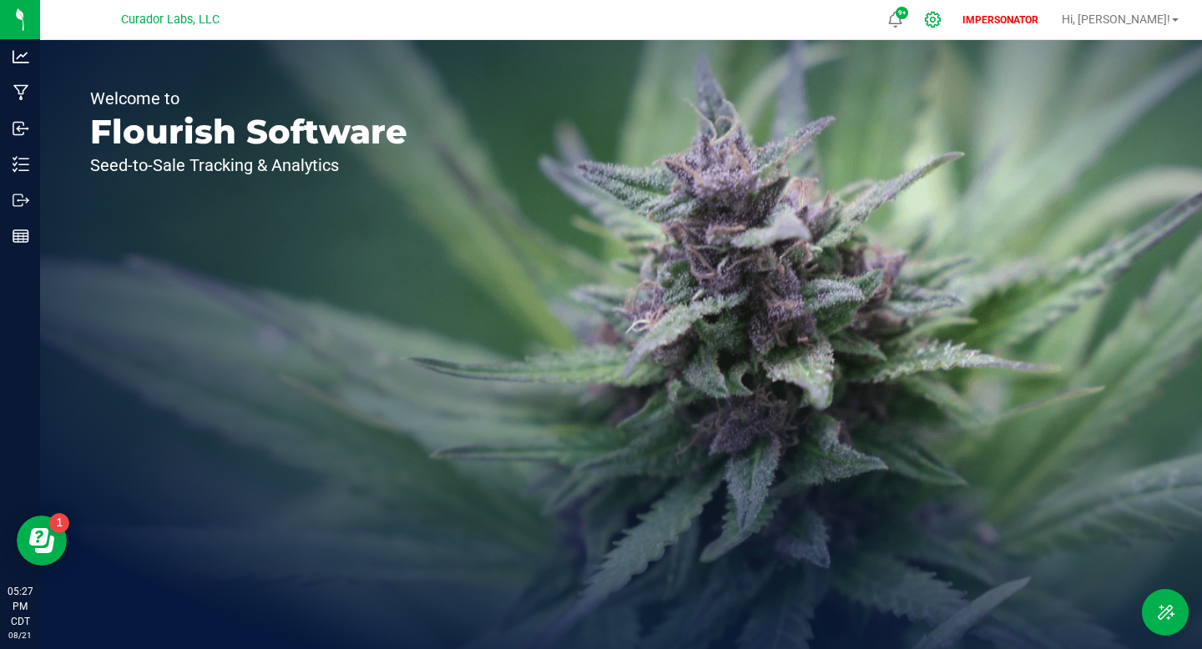
click at [942, 24] on icon at bounding box center [933, 20] width 18 height 18
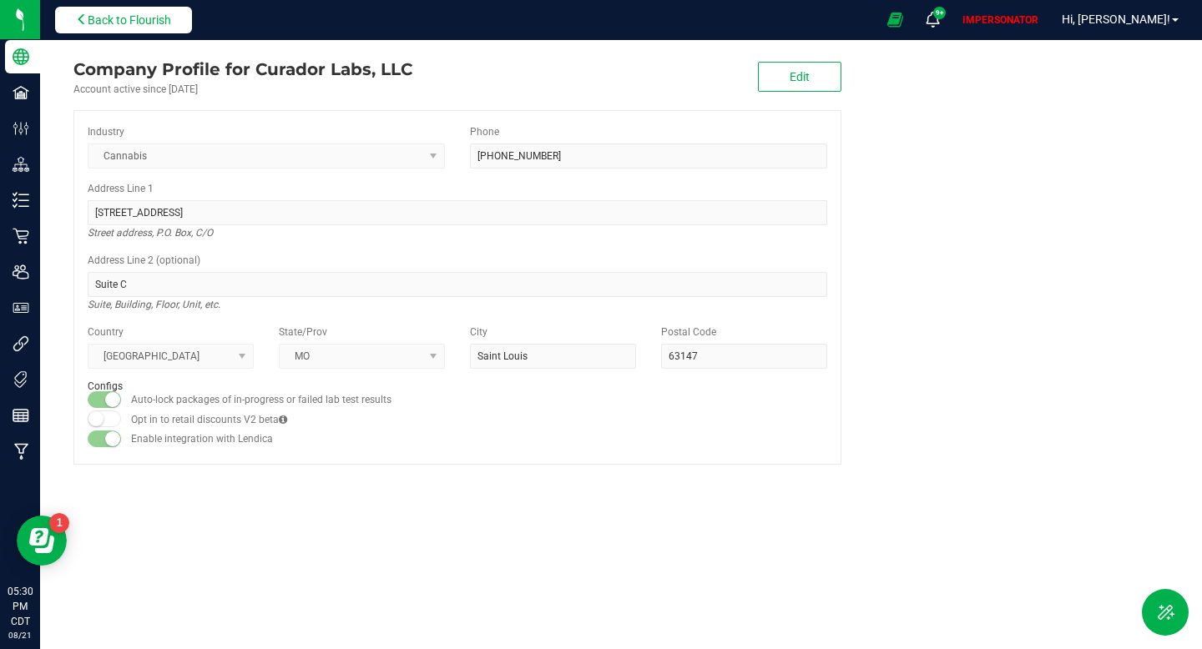
click at [80, 13] on icon at bounding box center [82, 19] width 12 height 12
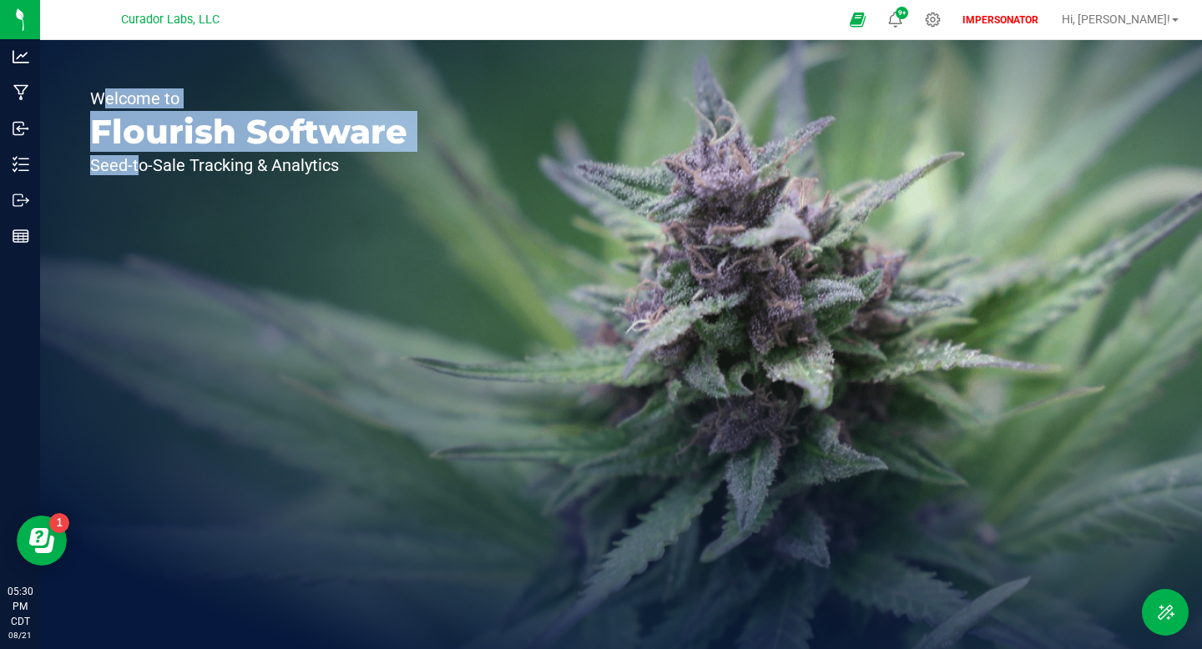
drag, startPoint x: 92, startPoint y: 97, endPoint x: 131, endPoint y: 169, distance: 82.5
click at [131, 169] on div "Welcome to Flourish Software Seed-to-Sale Tracking & Analytics" at bounding box center [248, 344] width 417 height 609
click at [131, 170] on p "Seed-to-Sale Tracking & Analytics" at bounding box center [248, 165] width 317 height 17
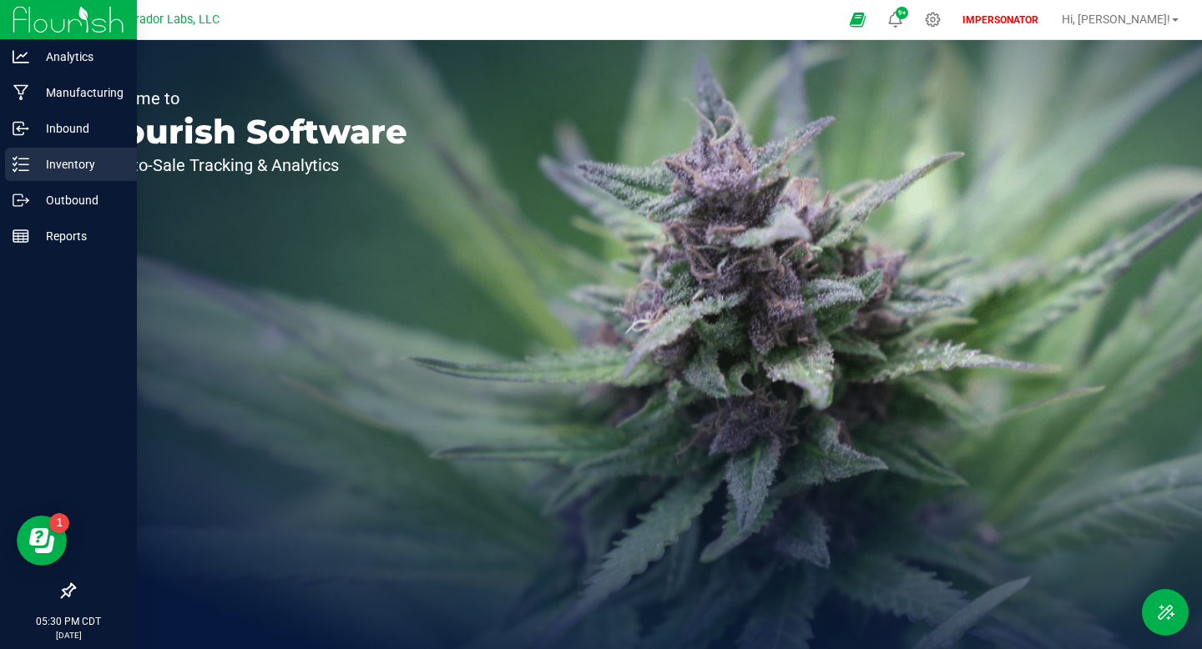
click at [26, 157] on icon at bounding box center [21, 164] width 17 height 17
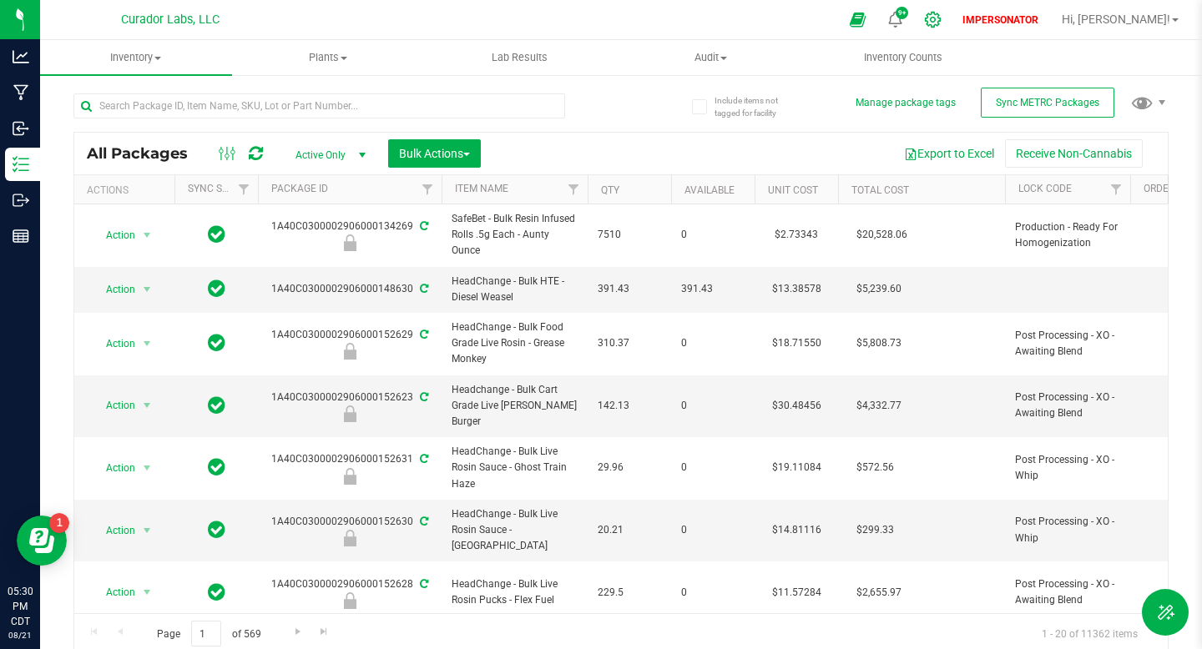
click at [954, 27] on div at bounding box center [933, 20] width 42 height 36
click at [942, 12] on icon at bounding box center [933, 20] width 18 height 18
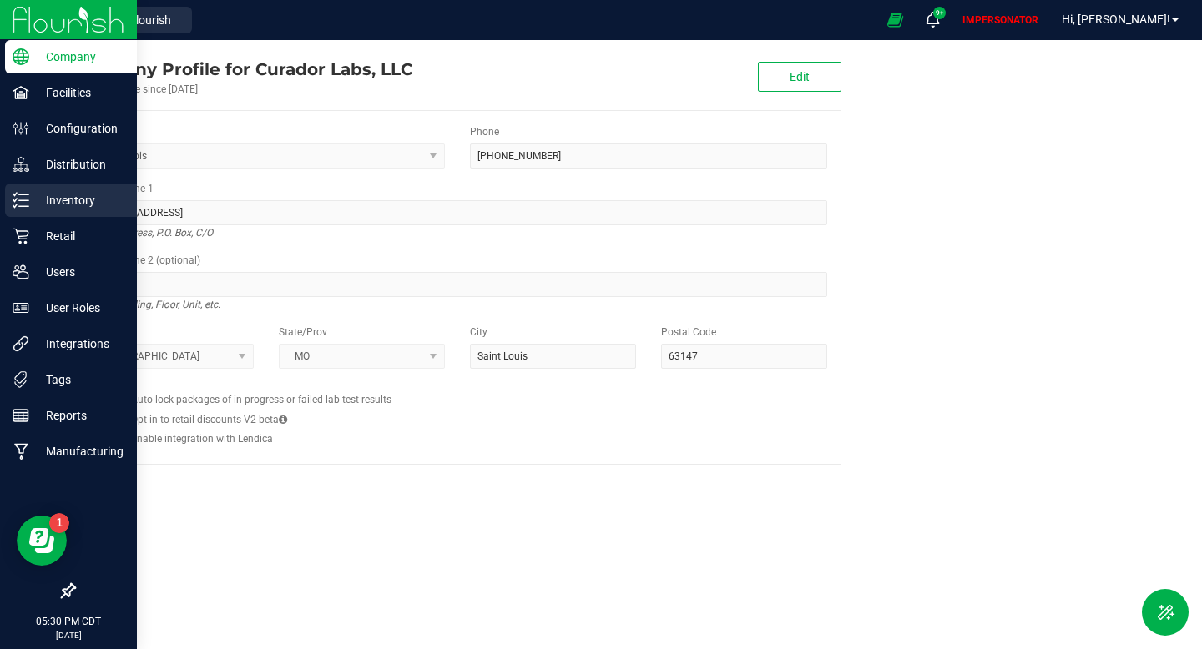
click at [72, 200] on p "Inventory" at bounding box center [79, 200] width 100 height 20
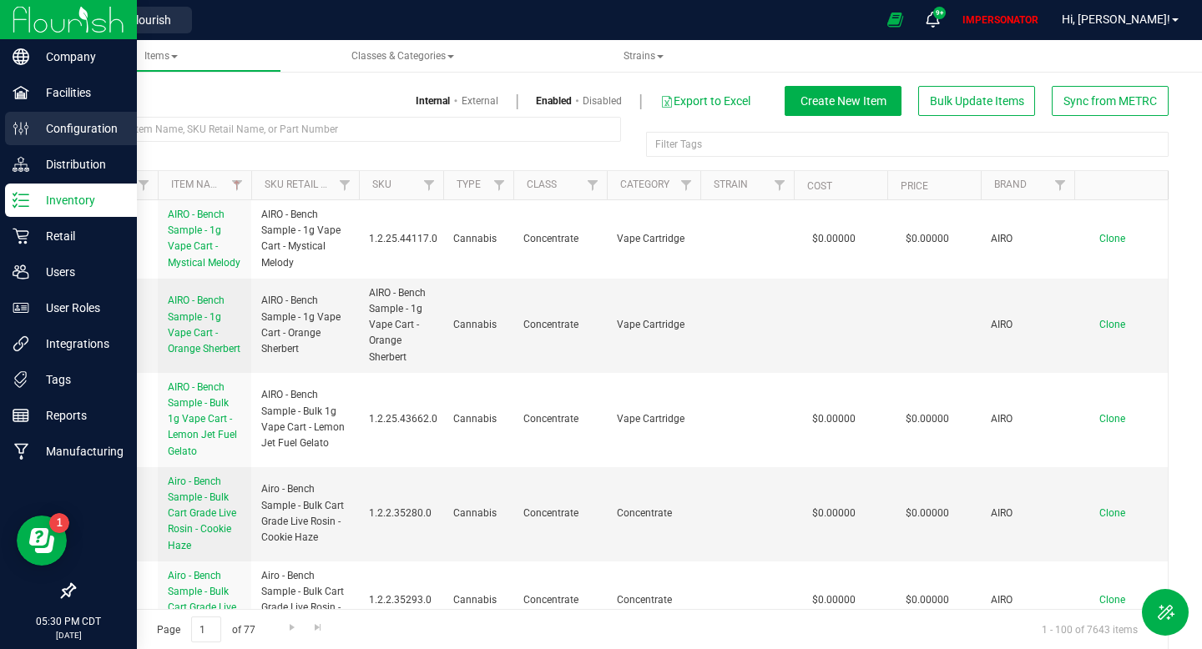
click at [71, 144] on div "Configuration" at bounding box center [71, 128] width 132 height 33
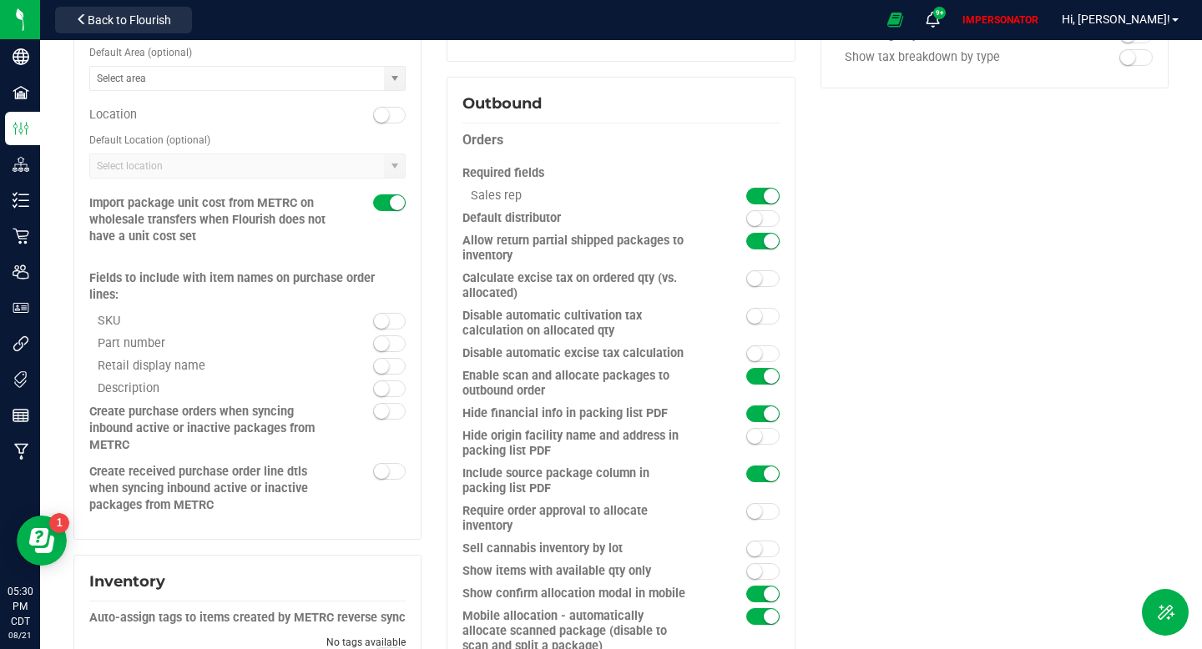
scroll to position [1154, 0]
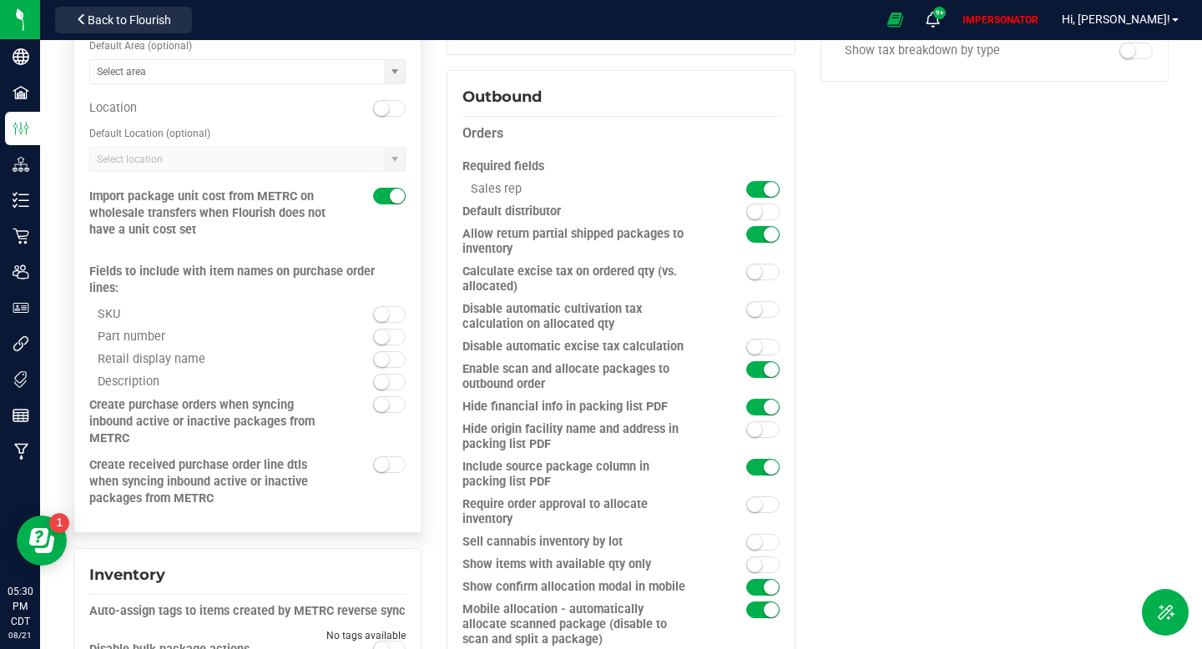
drag, startPoint x: 90, startPoint y: 384, endPoint x: 134, endPoint y: 421, distance: 57.5
click at [134, 421] on div "Create purchase orders when syncing inbound active or inactive packages from ME…" at bounding box center [207, 422] width 237 height 50
copy div "Create purchase orders when syncing inbound active or inactive packages from ME…"
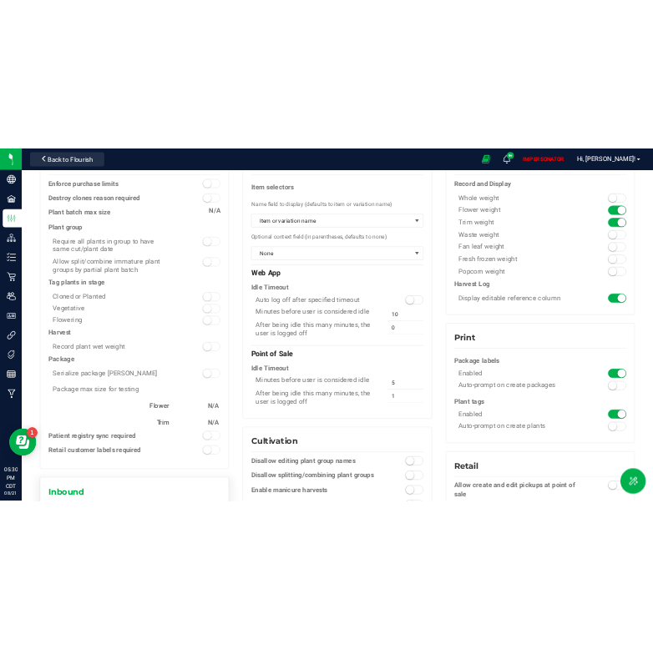
scroll to position [0, 0]
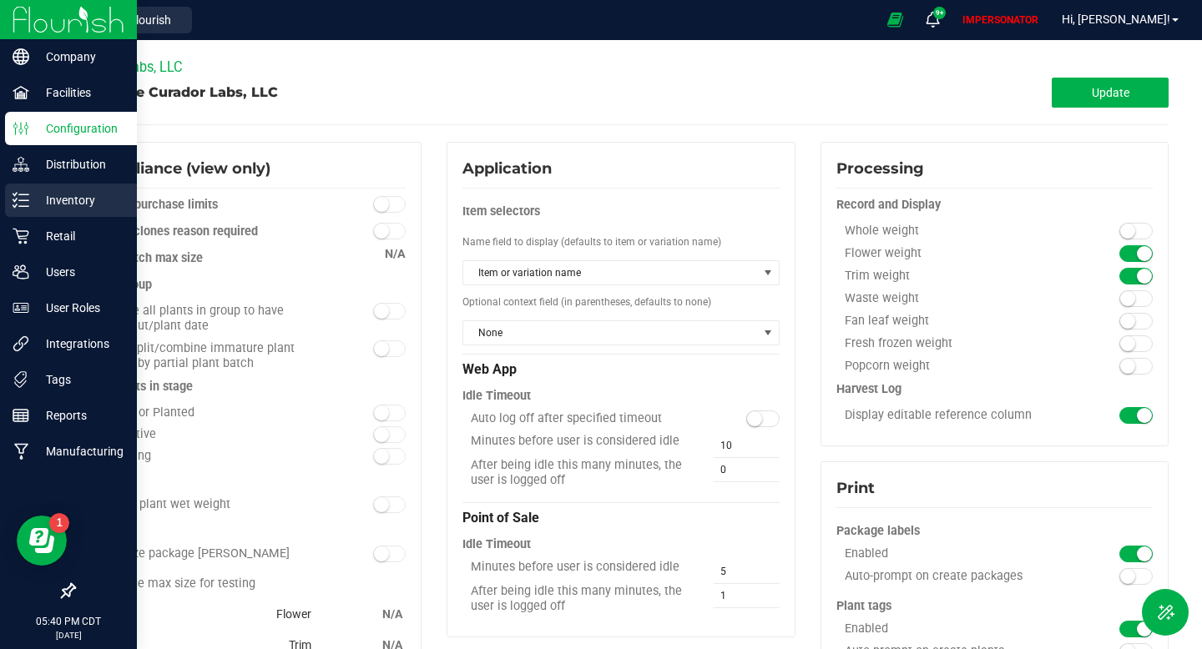
click at [13, 189] on div "Inventory" at bounding box center [71, 200] width 132 height 33
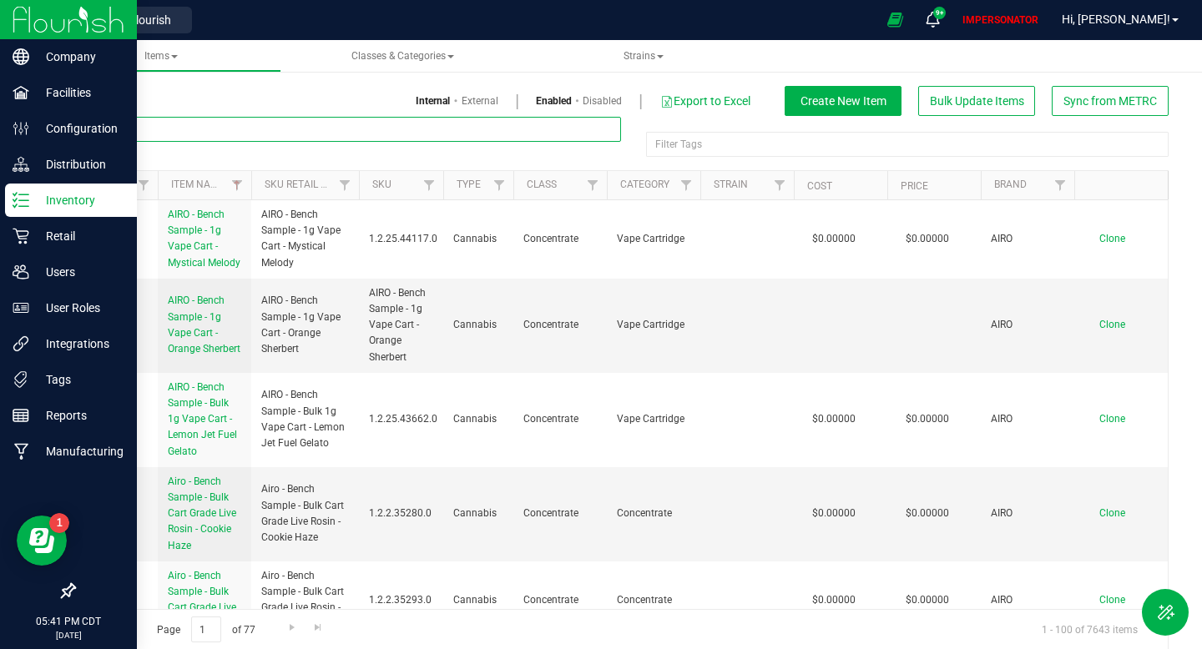
click at [205, 133] on input "text" at bounding box center [347, 129] width 548 height 25
paste input "M00001366905: Bulk Fresh Frozen - Compound Z #2"
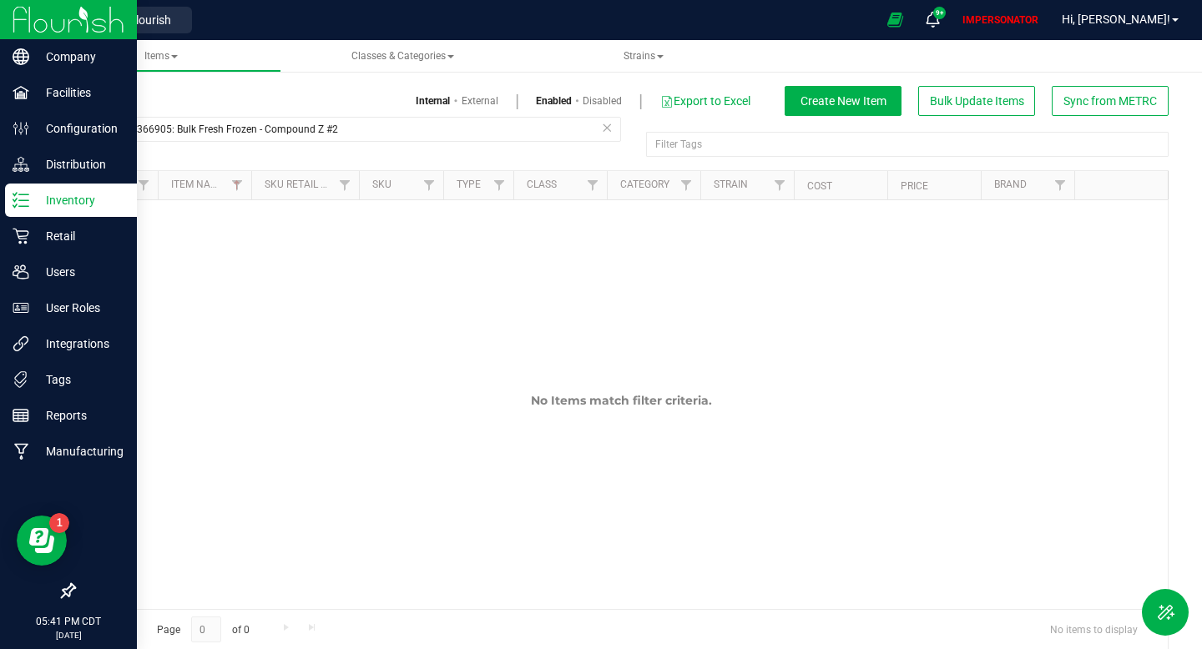
click at [490, 106] on link "External" at bounding box center [480, 100] width 37 height 15
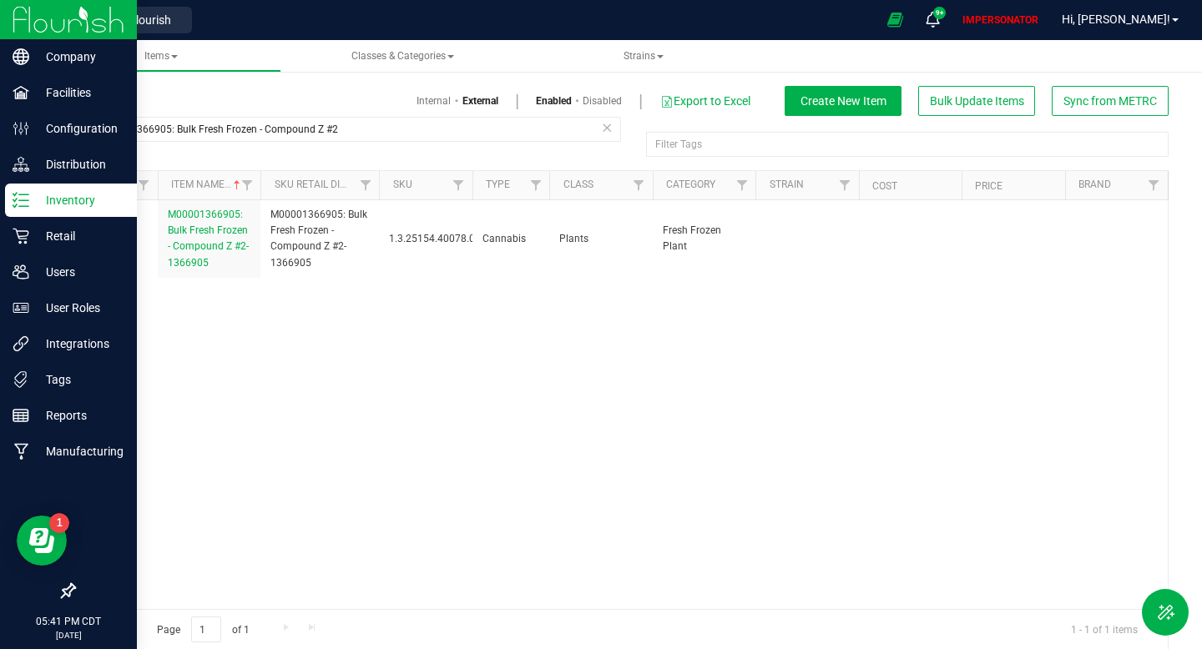
click at [431, 106] on link "Internal" at bounding box center [434, 100] width 34 height 15
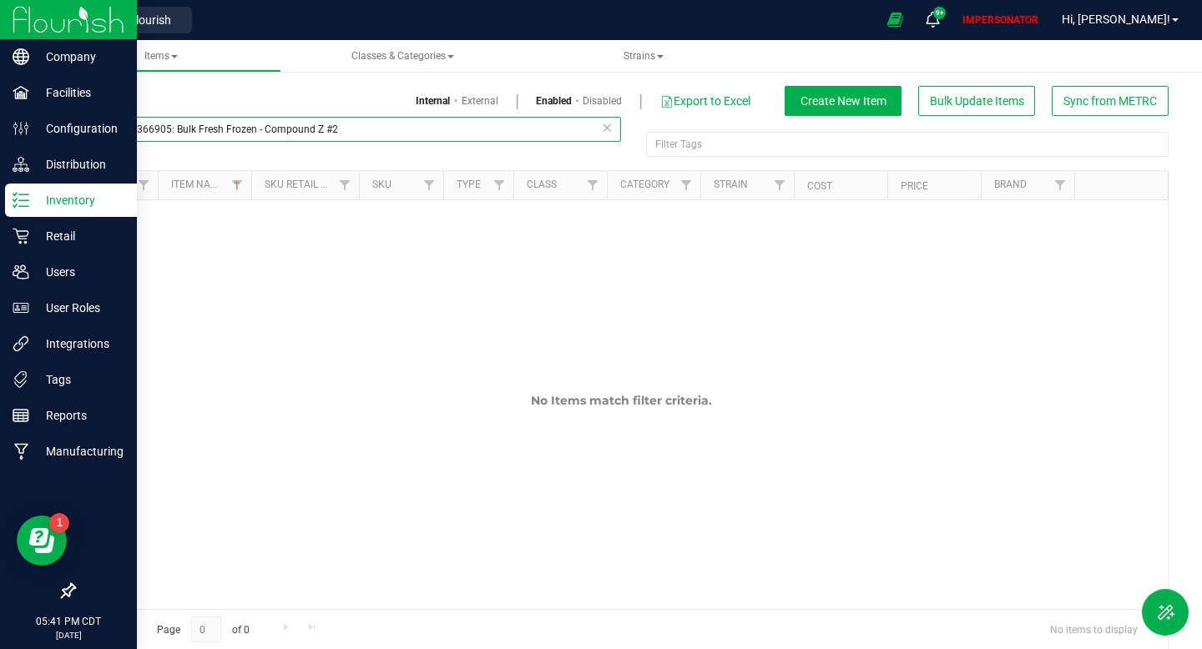
drag, startPoint x: 174, startPoint y: 132, endPoint x: 93, endPoint y: 130, distance: 81.0
click at [98, 132] on input "M00001366905: Bulk Fresh Frozen - Compound Z #2" at bounding box center [347, 129] width 548 height 25
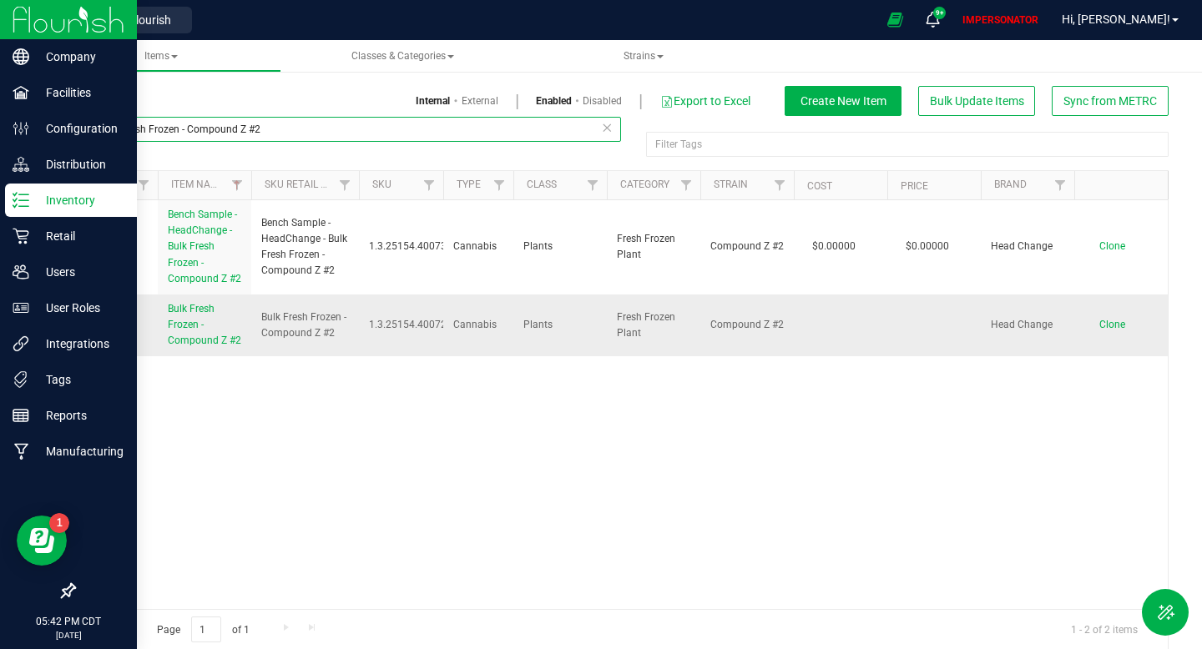
type input "Bulk Fresh Frozen - Compound Z #2"
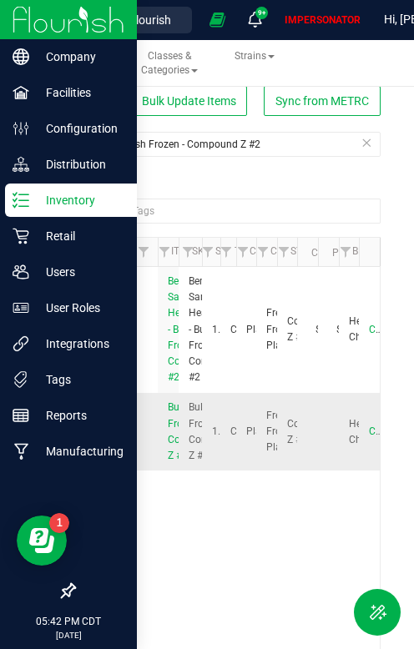
click at [173, 432] on link "Bulk Fresh Frozen - Compound Z #2" at bounding box center [193, 432] width 51 height 64
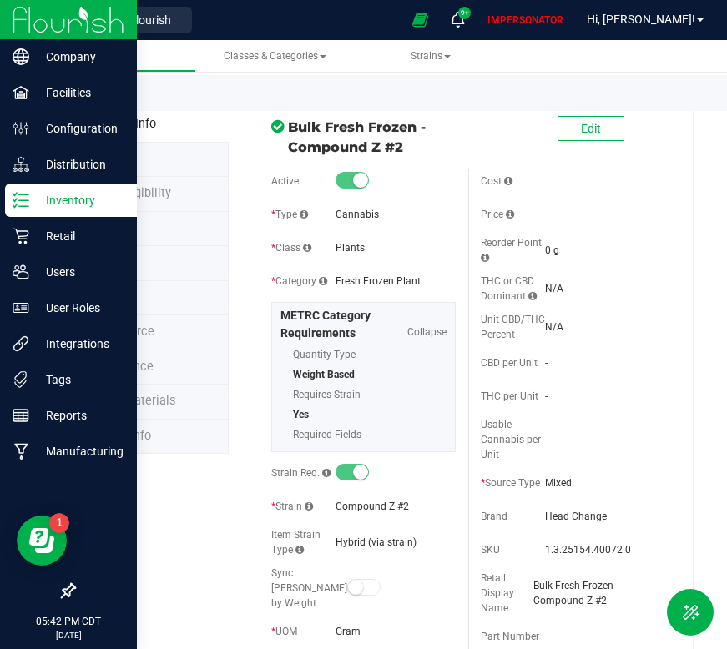
click at [116, 98] on link "Back to List" at bounding box center [104, 98] width 62 height 12
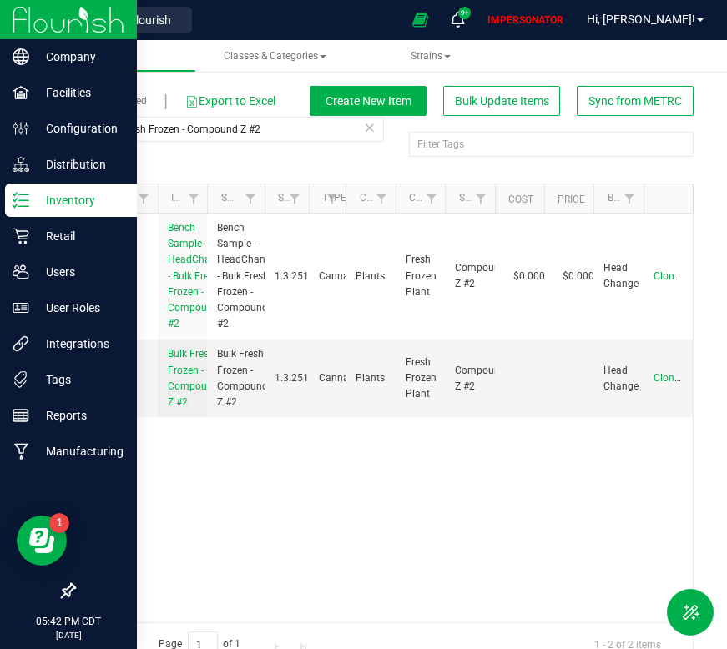
click at [141, 100] on link "Disabled" at bounding box center [127, 100] width 39 height 15
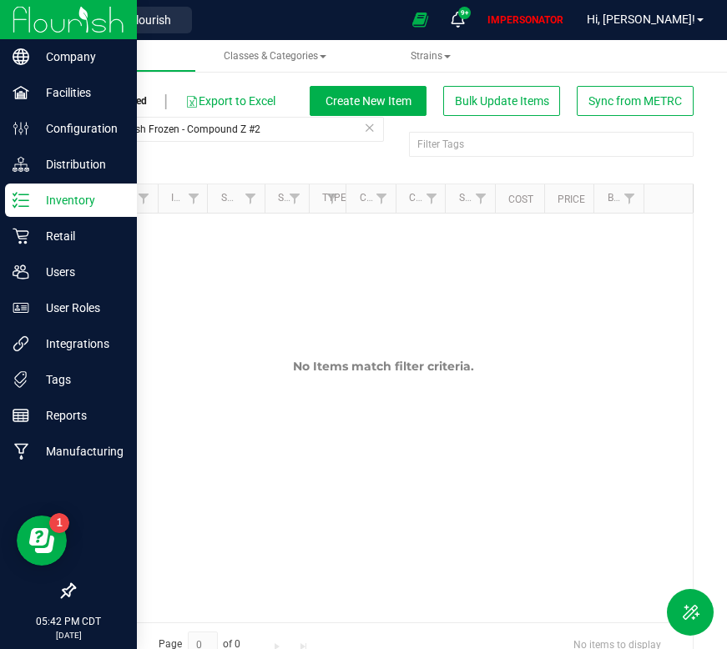
click at [78, 99] on link "Enabled" at bounding box center [79, 100] width 37 height 15
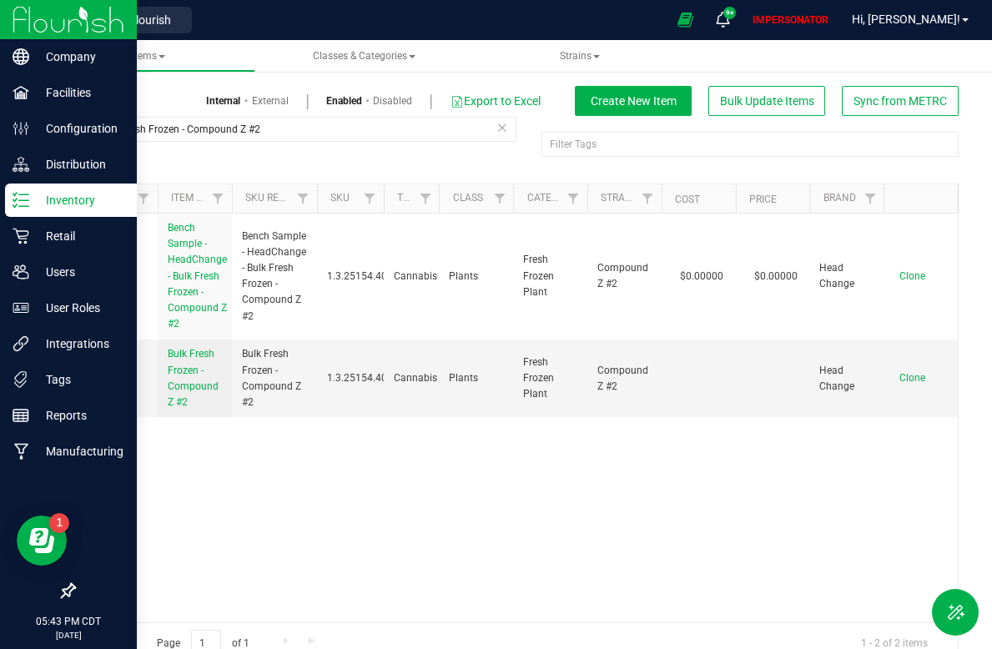
click at [266, 98] on link "External" at bounding box center [270, 100] width 37 height 15
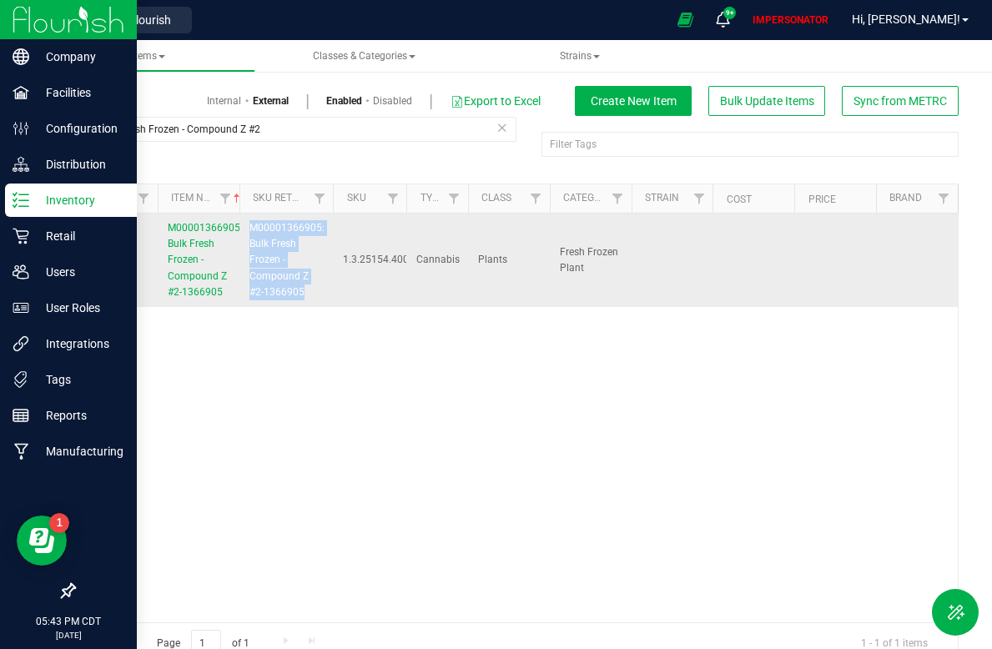
drag, startPoint x: 303, startPoint y: 294, endPoint x: 249, endPoint y: 230, distance: 83.5
click at [250, 230] on span "M00001366905: Bulk Fresh Frozen - Compound Z #2-1366905" at bounding box center [287, 260] width 75 height 80
copy span "M00001366905: Bulk Fresh Frozen - Compound Z #2-1366905"
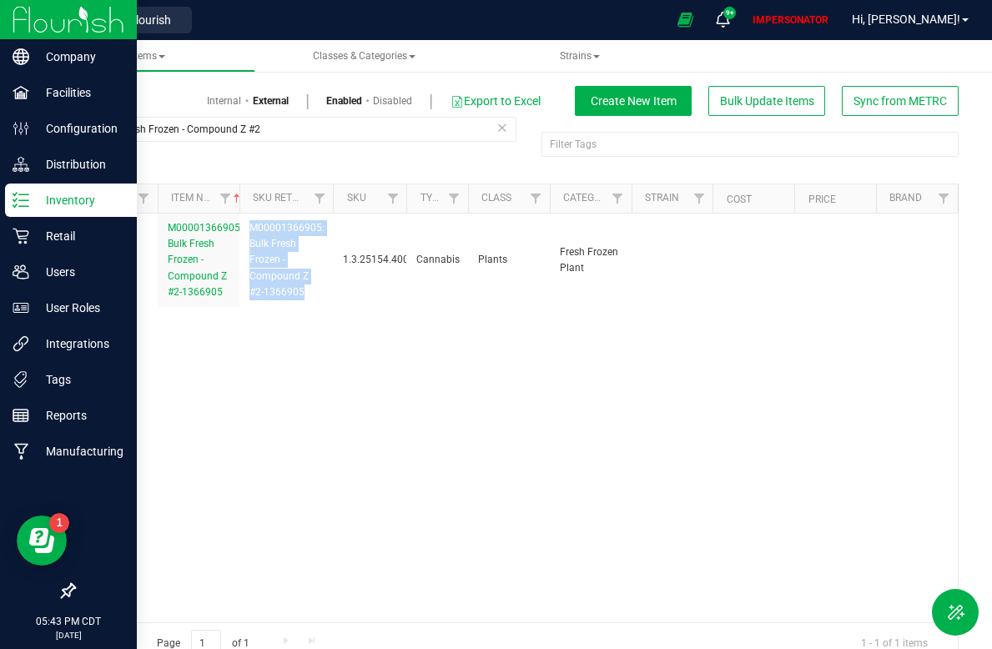
click at [218, 98] on link "Internal" at bounding box center [224, 100] width 34 height 15
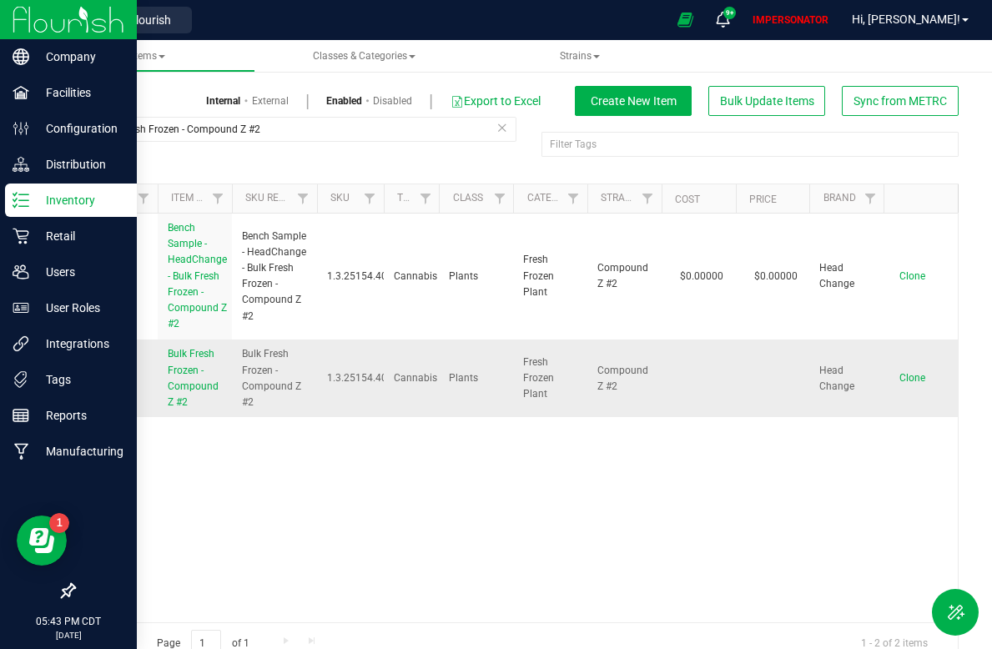
click at [168, 380] on link "Bulk Fresh Frozen - Compound Z #2" at bounding box center [195, 378] width 54 height 64
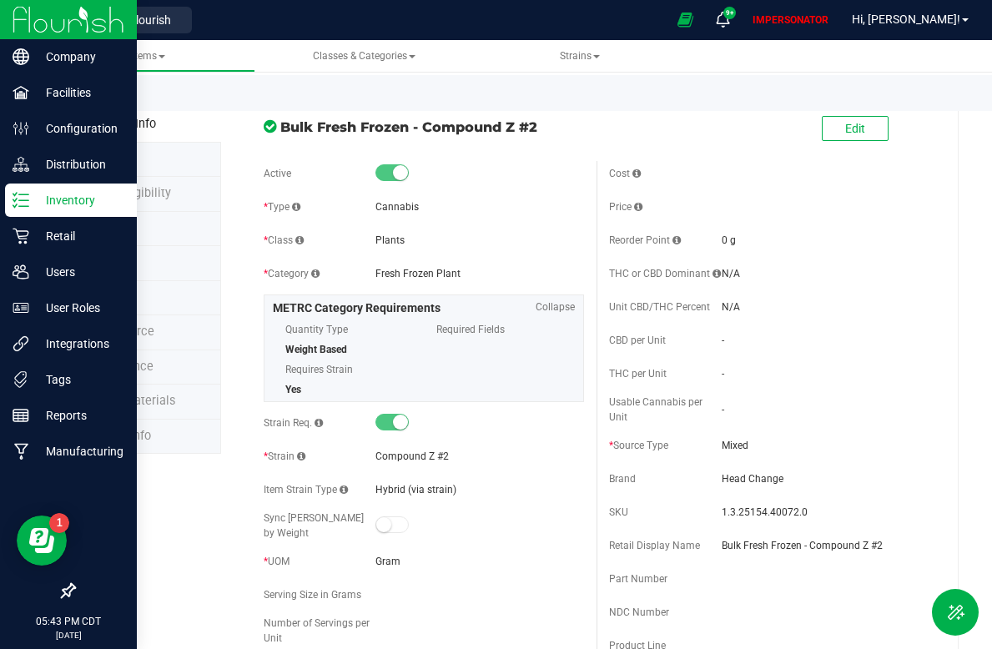
click at [140, 189] on span "State Eligibility" at bounding box center [129, 193] width 83 height 14
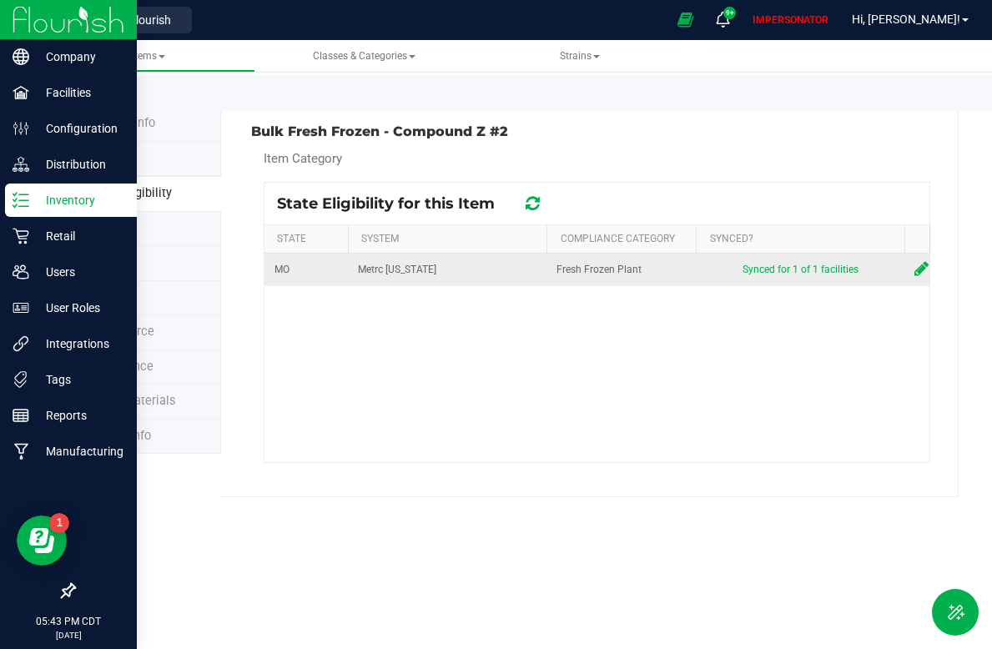
click at [918, 271] on icon at bounding box center [922, 268] width 14 height 17
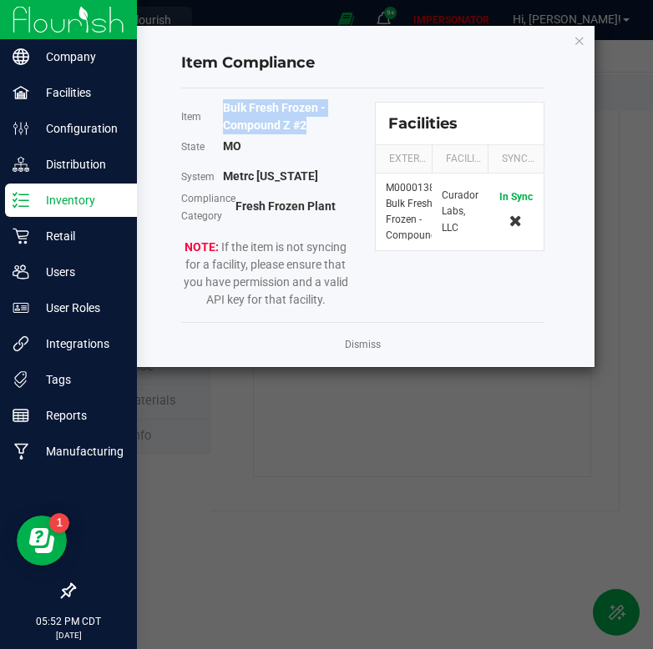
drag, startPoint x: 223, startPoint y: 109, endPoint x: 311, endPoint y: 121, distance: 88.4
click at [311, 121] on div "Bulk Fresh Frozen - Compound Z #2" at bounding box center [286, 116] width 127 height 35
copy b "Bulk Fresh Frozen - Compound Z #2"
